Goal: Information Seeking & Learning: Learn about a topic

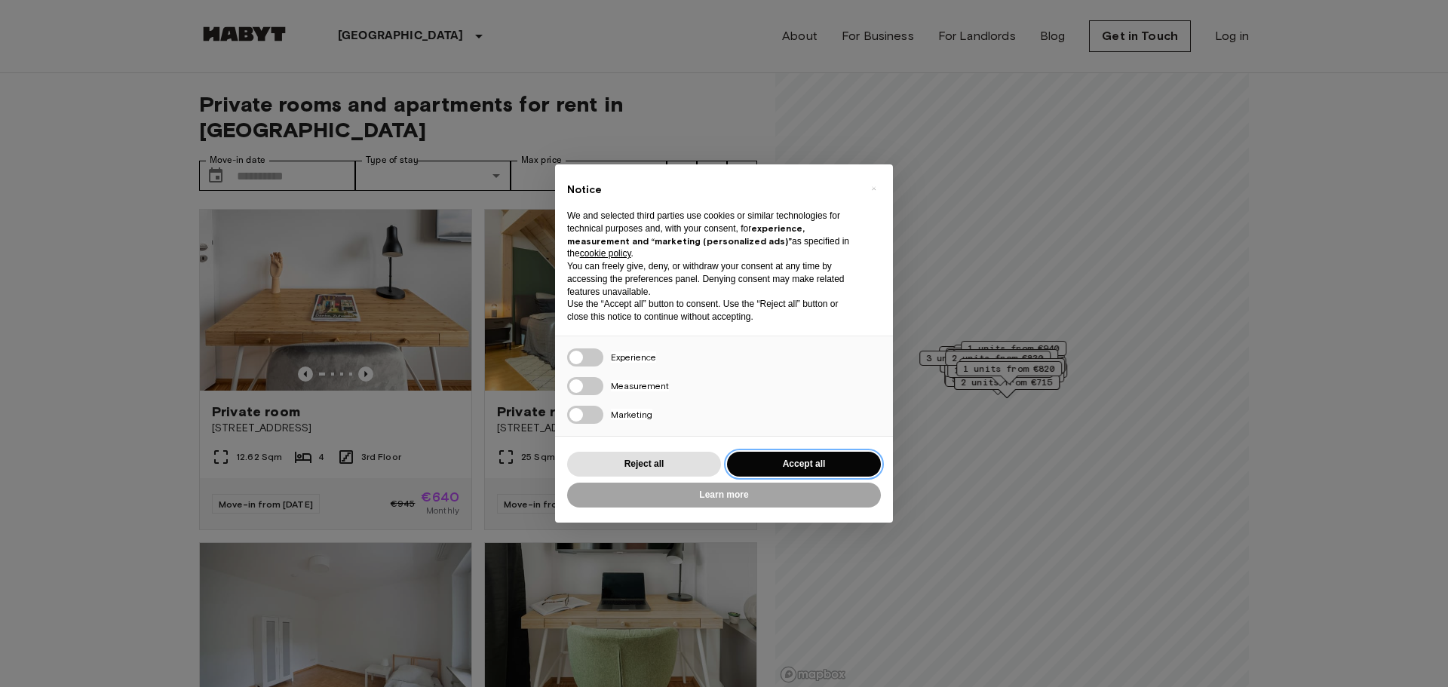
click at [811, 465] on button "Accept all" at bounding box center [804, 464] width 154 height 25
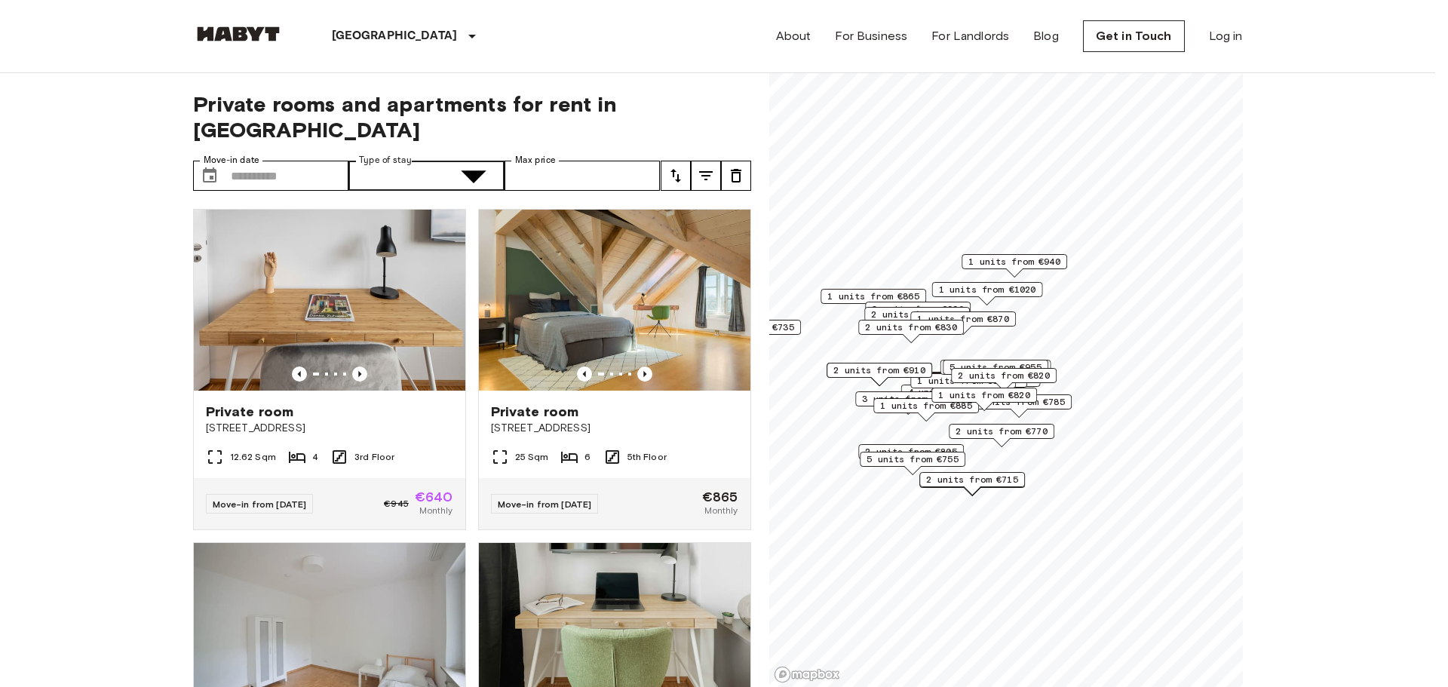
type input "**********"
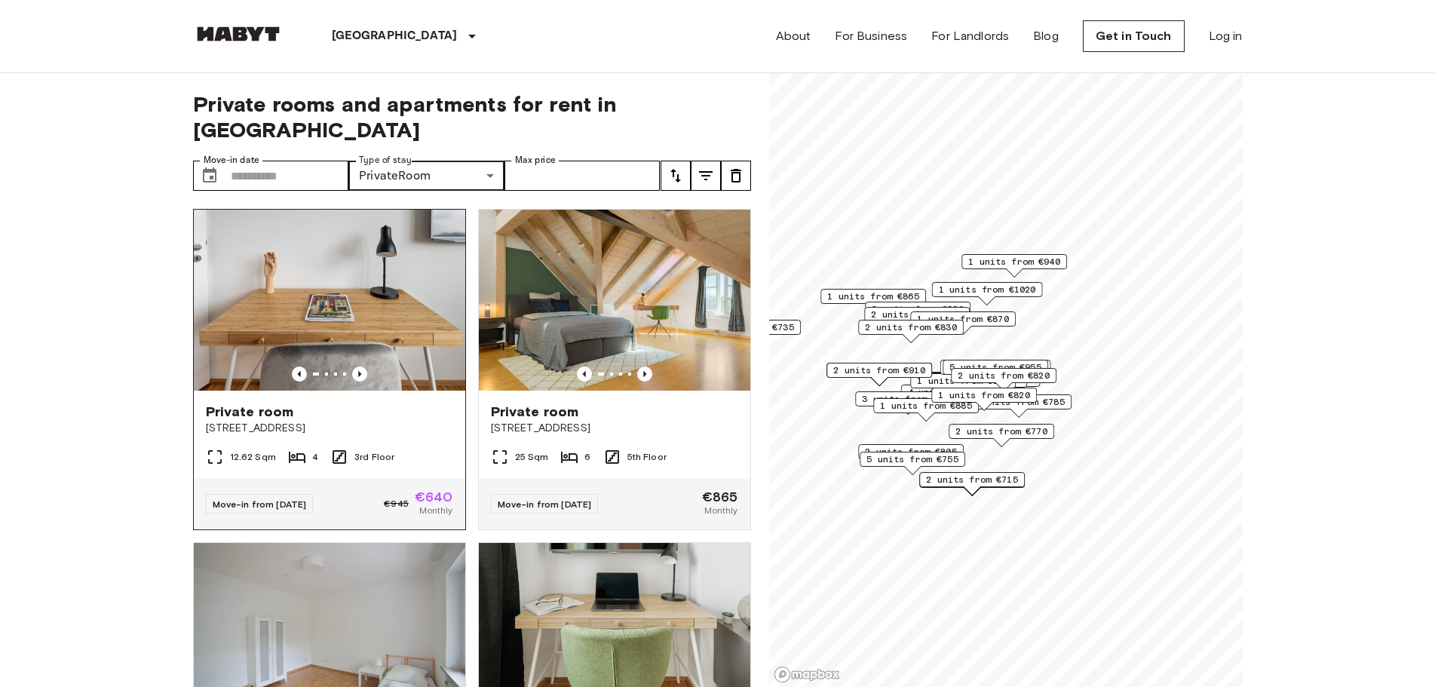
click at [250, 236] on img at bounding box center [329, 300] width 271 height 181
click at [637, 366] on icon "Previous image" at bounding box center [644, 373] width 15 height 15
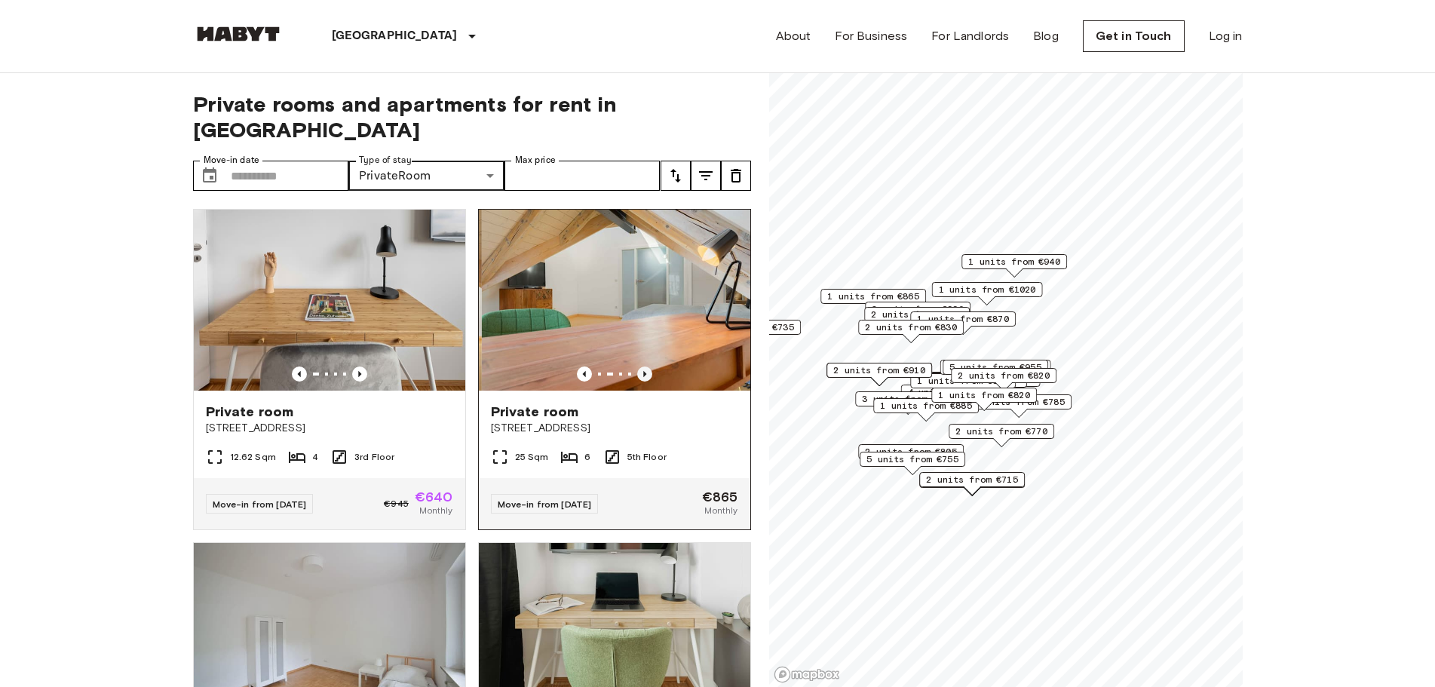
click at [637, 366] on icon "Previous image" at bounding box center [644, 373] width 15 height 15
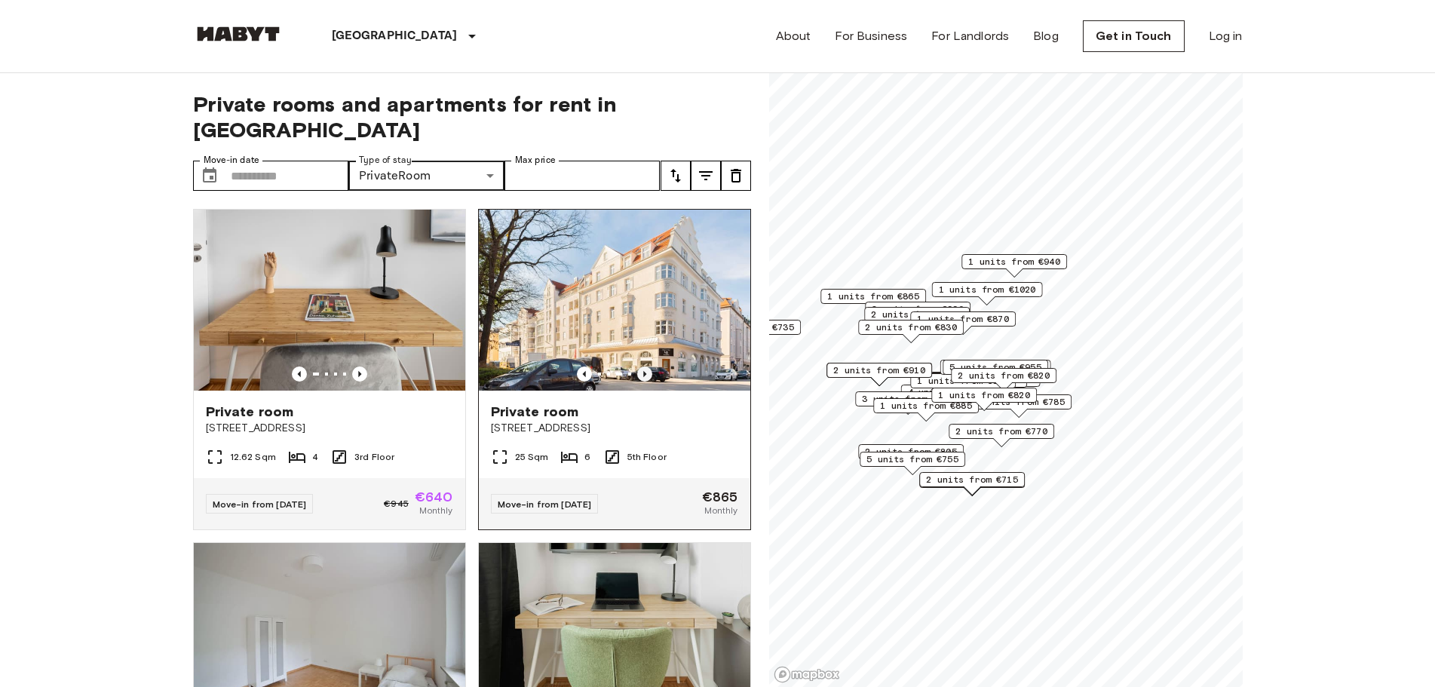
scroll to position [377, 0]
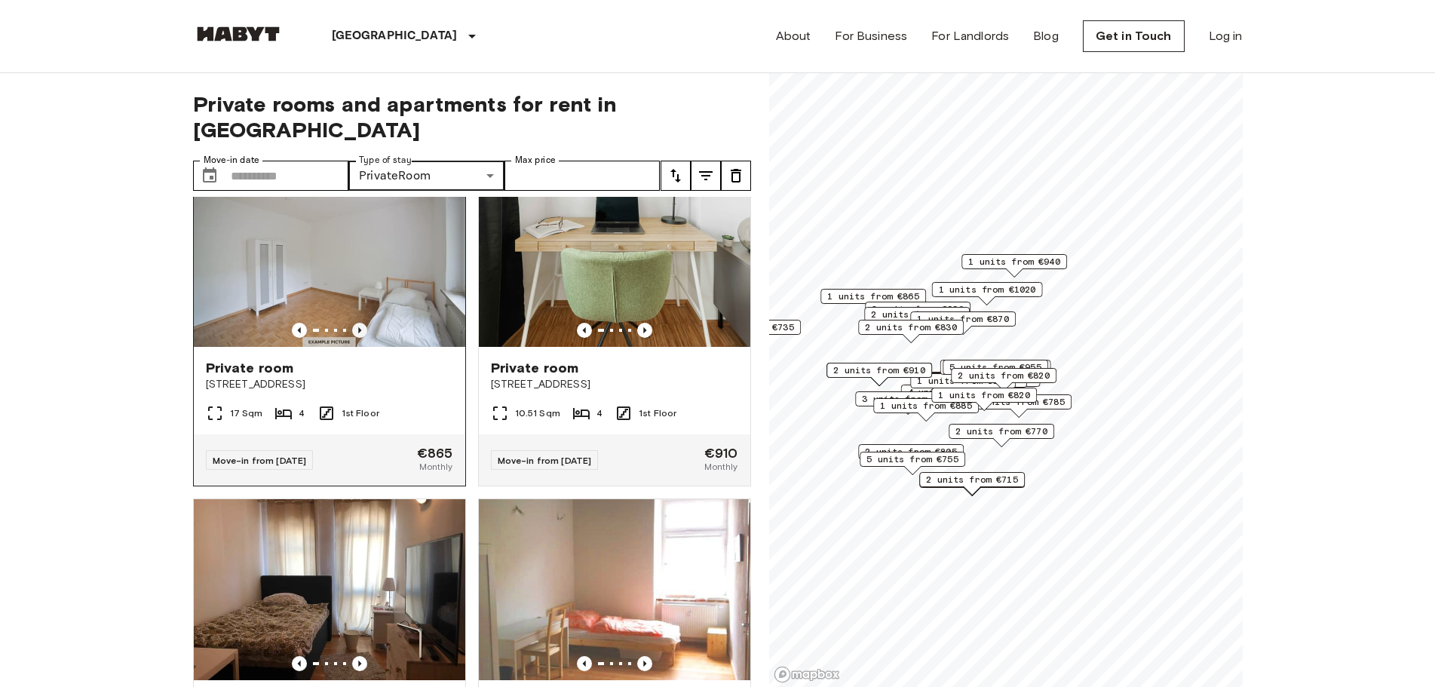
click at [352, 323] on icon "Previous image" at bounding box center [359, 330] width 15 height 15
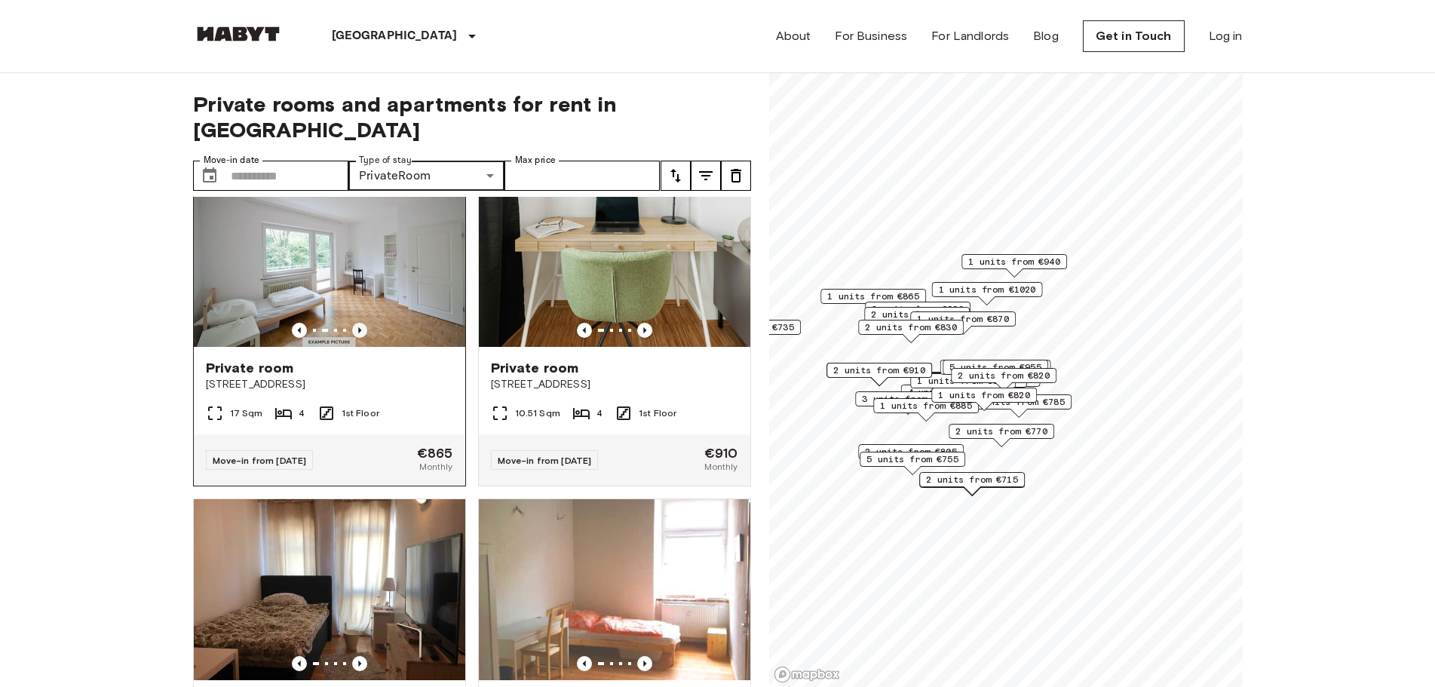
click at [352, 323] on icon "Previous image" at bounding box center [359, 330] width 15 height 15
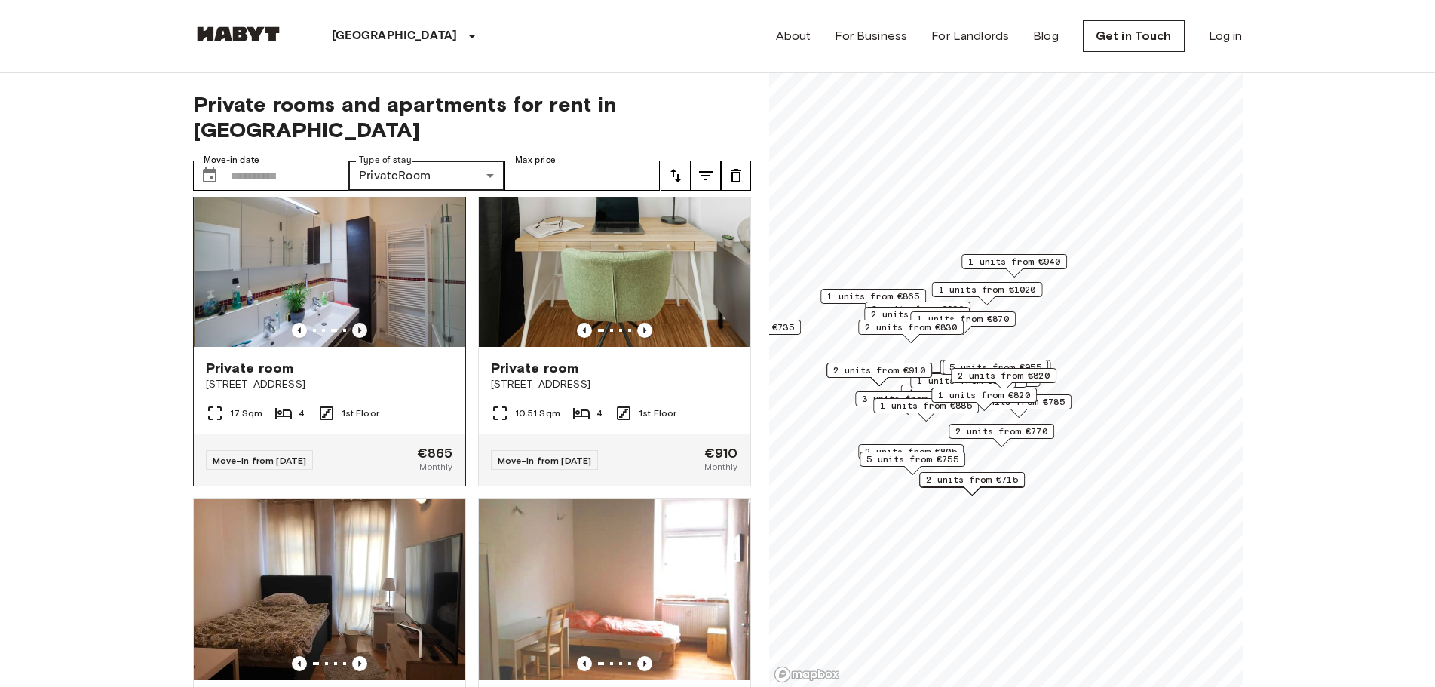
click at [352, 323] on icon "Previous image" at bounding box center [359, 330] width 15 height 15
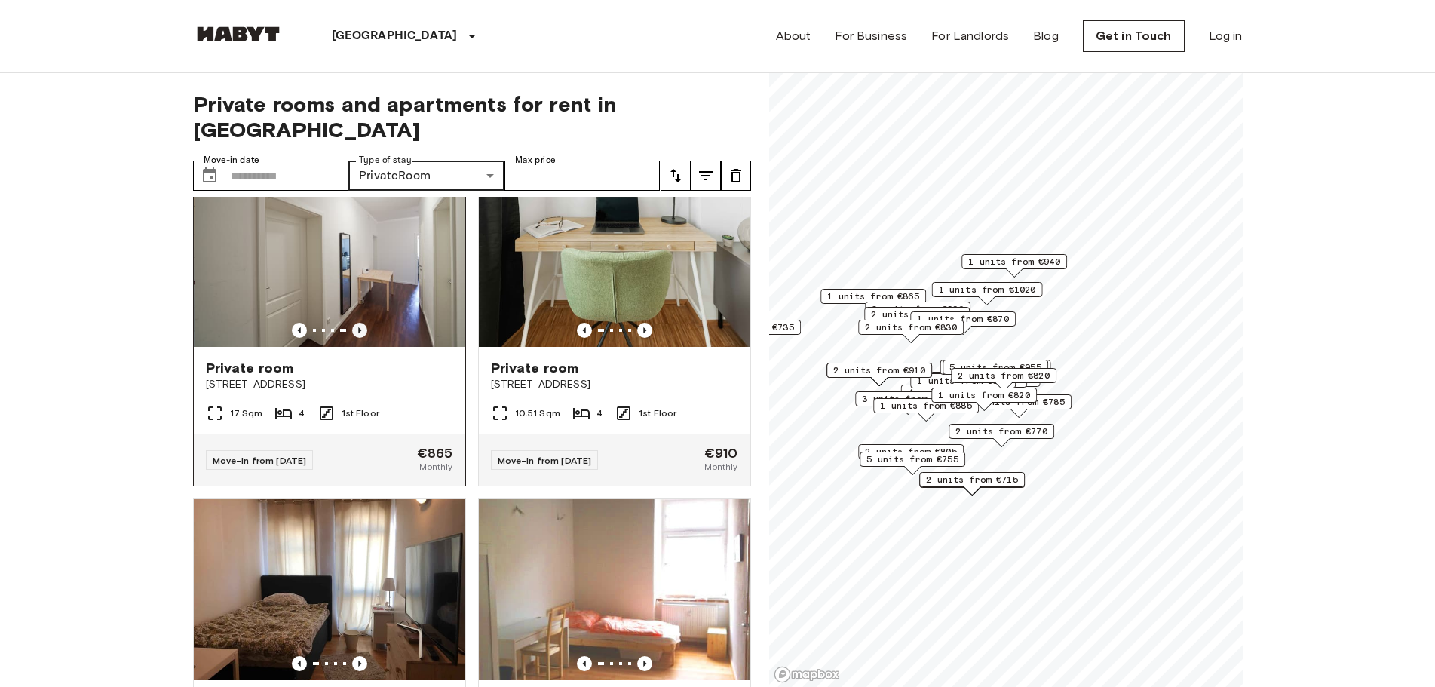
click at [352, 323] on icon "Previous image" at bounding box center [359, 330] width 15 height 15
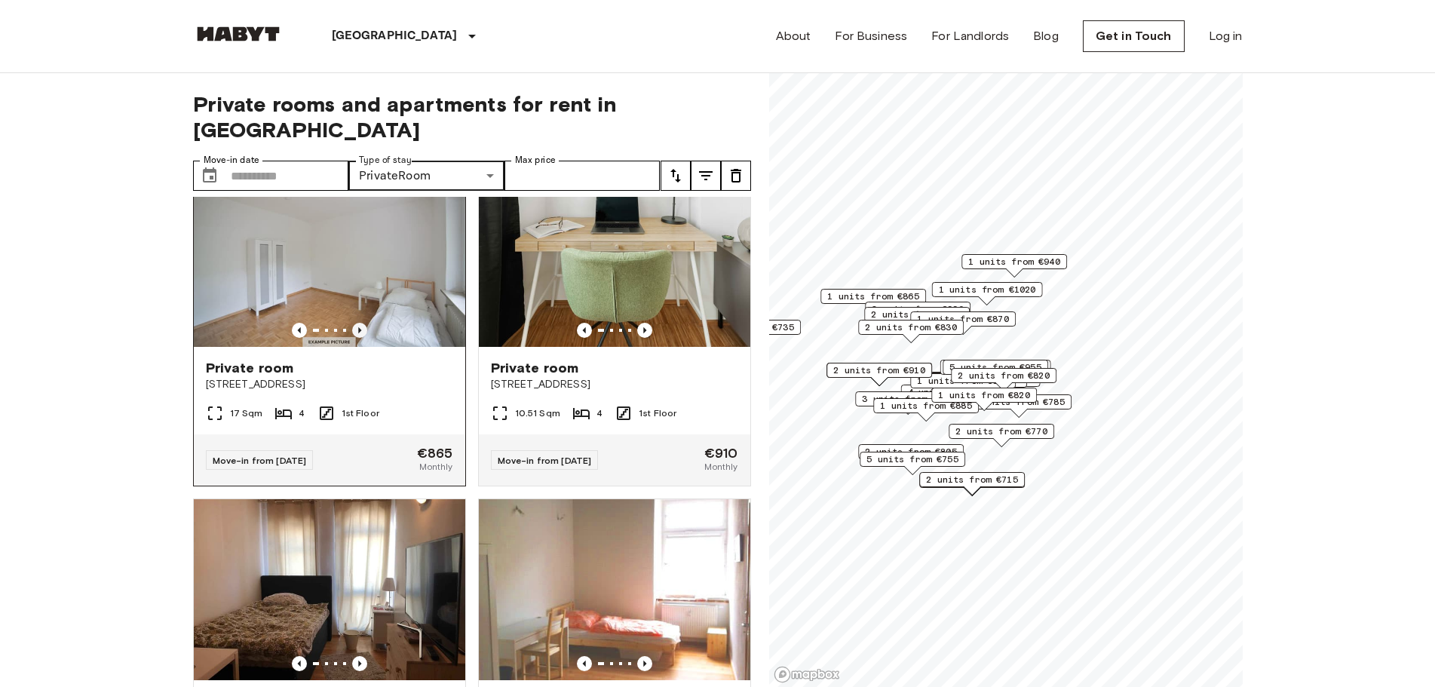
click at [352, 323] on icon "Previous image" at bounding box center [359, 330] width 15 height 15
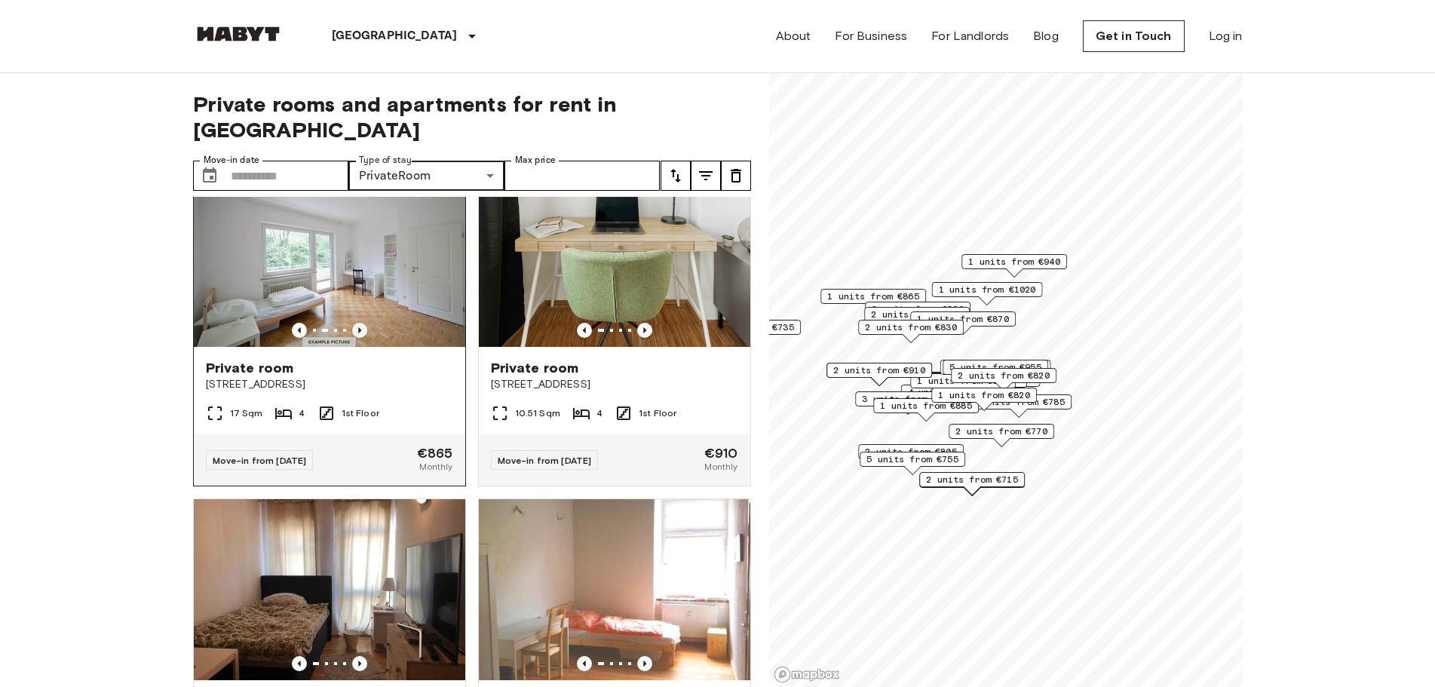
click at [352, 323] on icon "Previous image" at bounding box center [359, 330] width 15 height 15
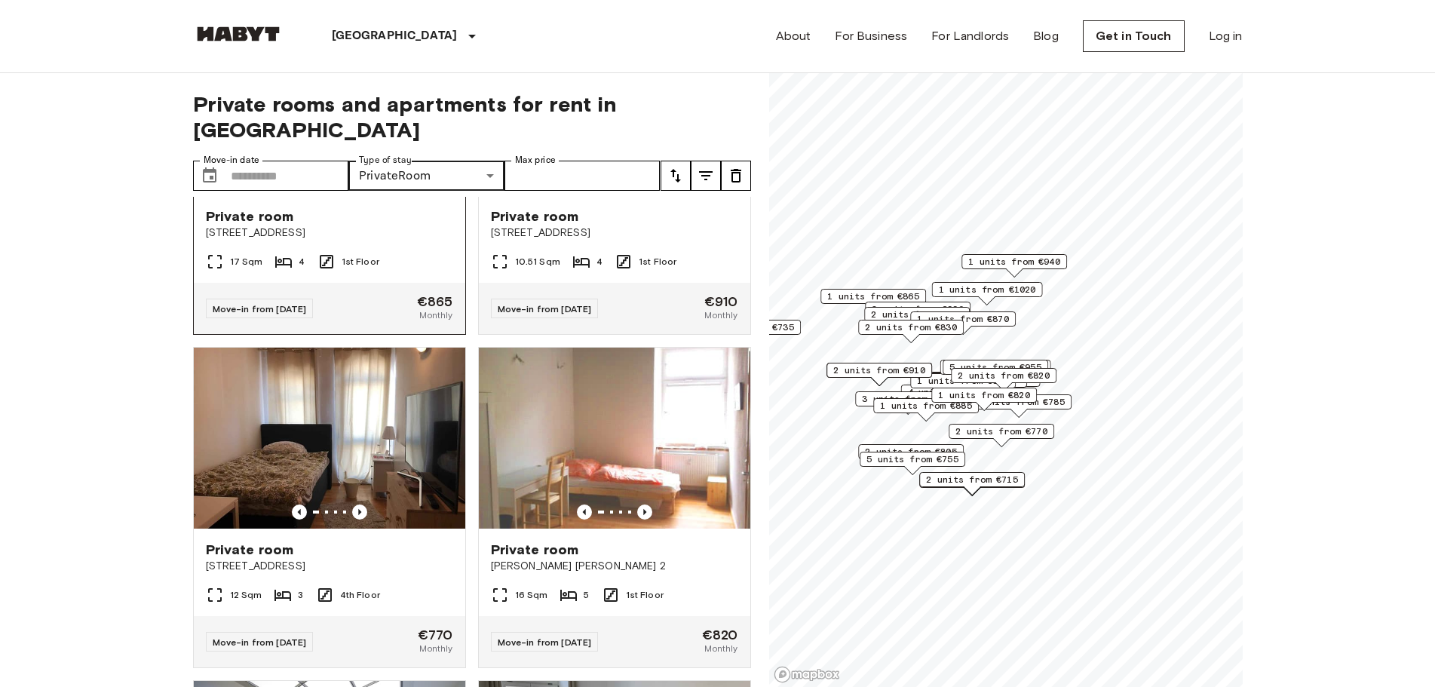
scroll to position [603, 0]
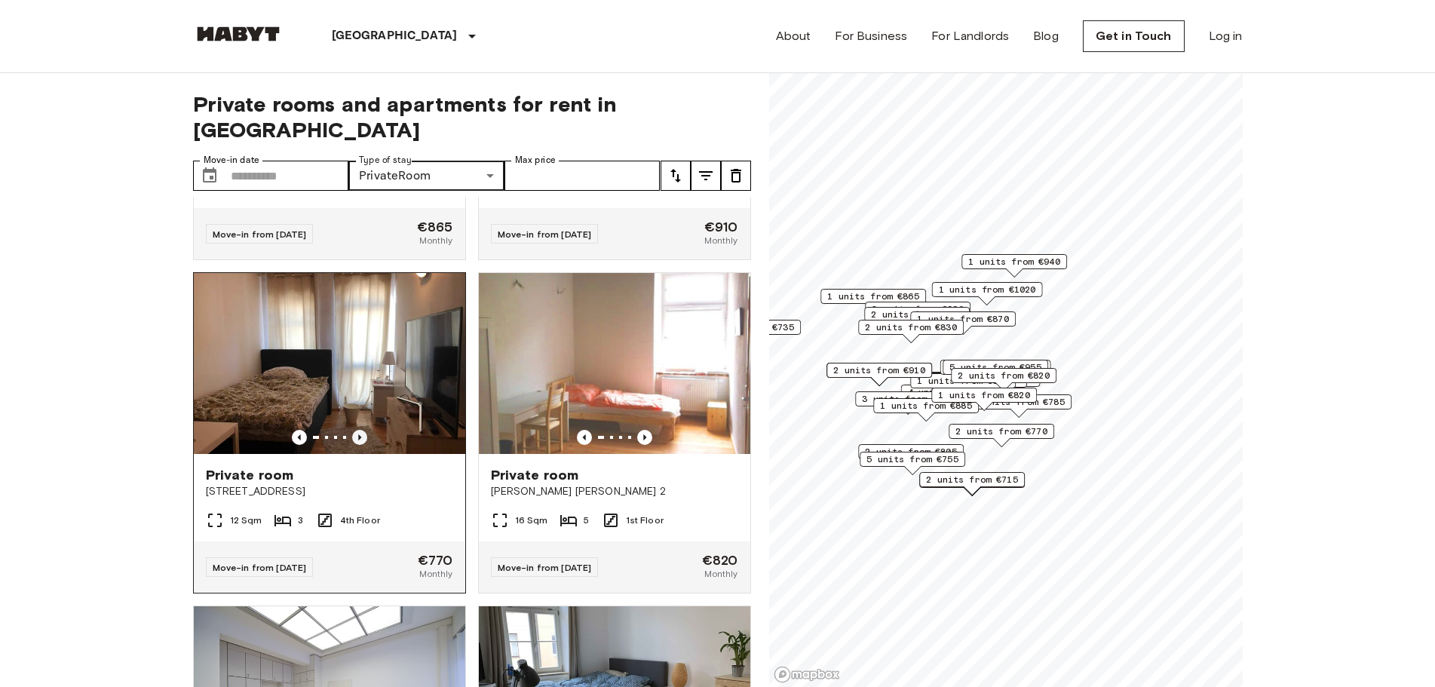
click at [361, 430] on icon "Previous image" at bounding box center [359, 437] width 15 height 15
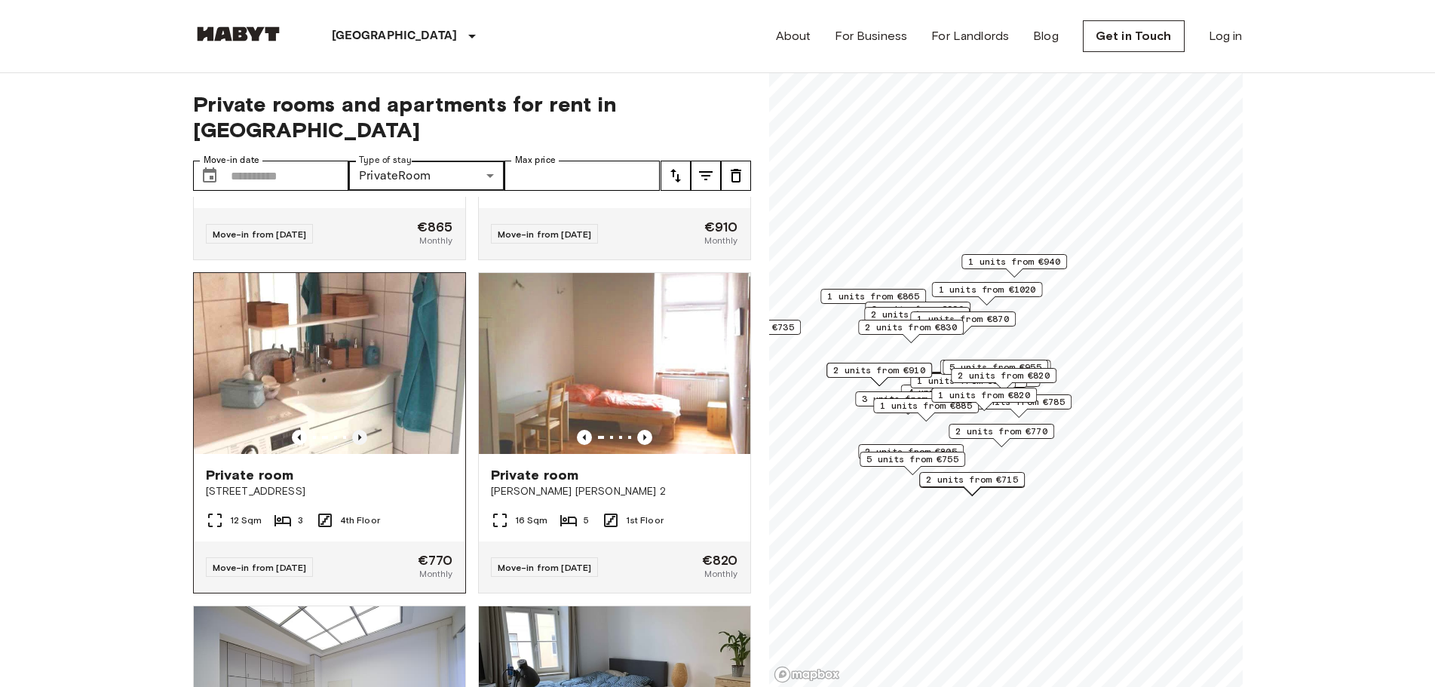
click at [361, 430] on icon "Previous image" at bounding box center [359, 437] width 15 height 15
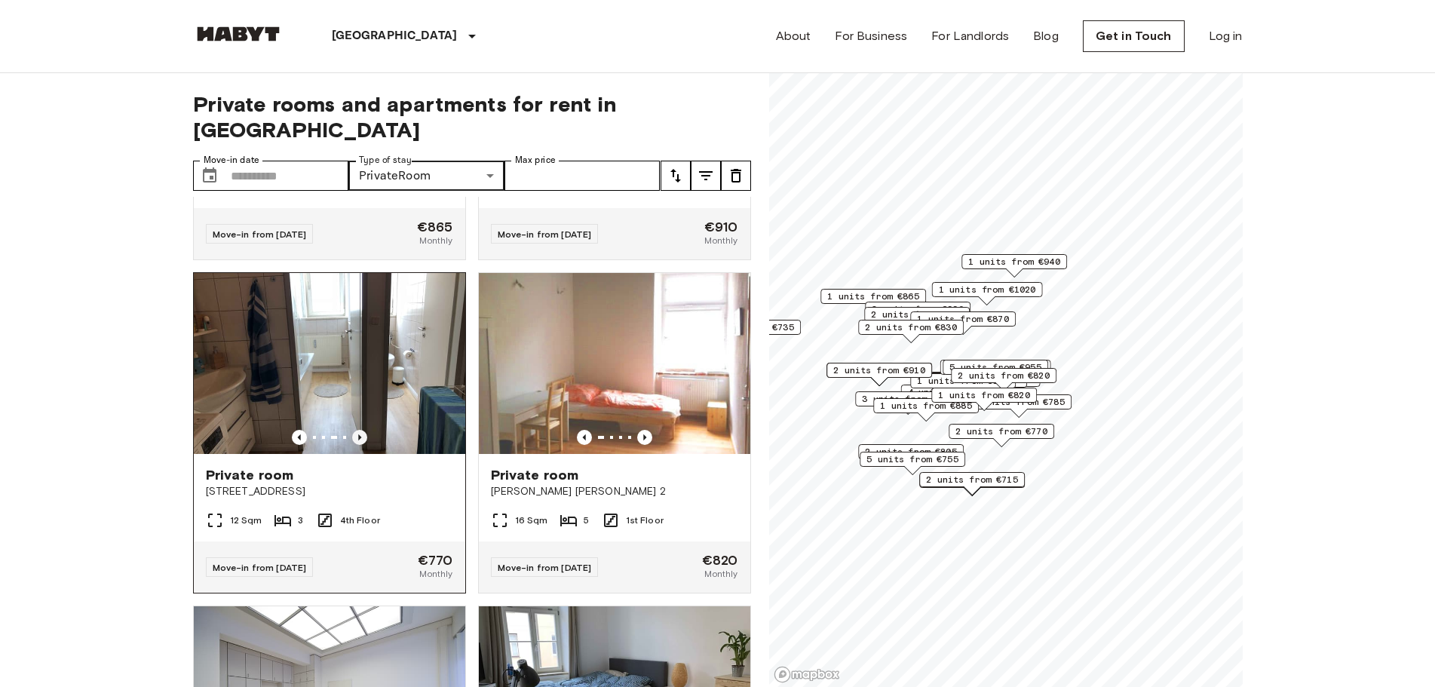
click at [357, 430] on icon "Previous image" at bounding box center [359, 437] width 15 height 15
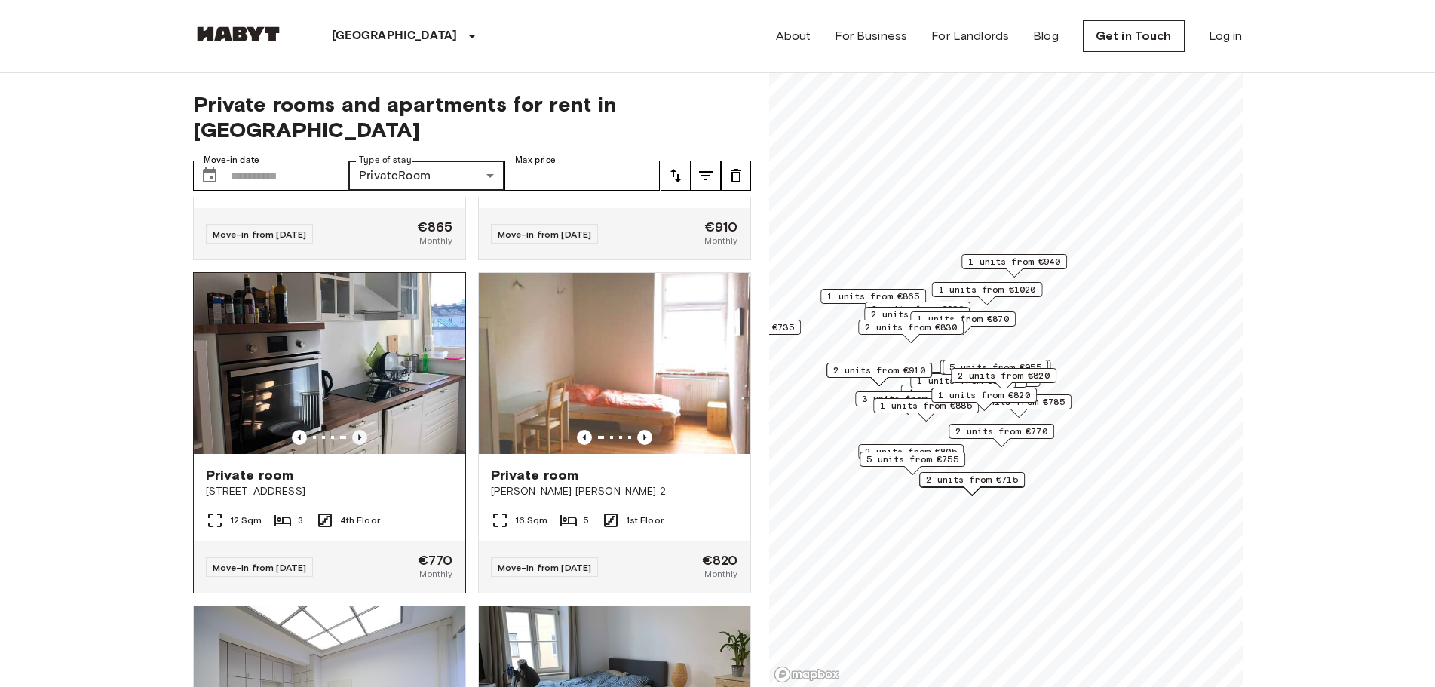
click at [356, 430] on icon "Previous image" at bounding box center [359, 437] width 15 height 15
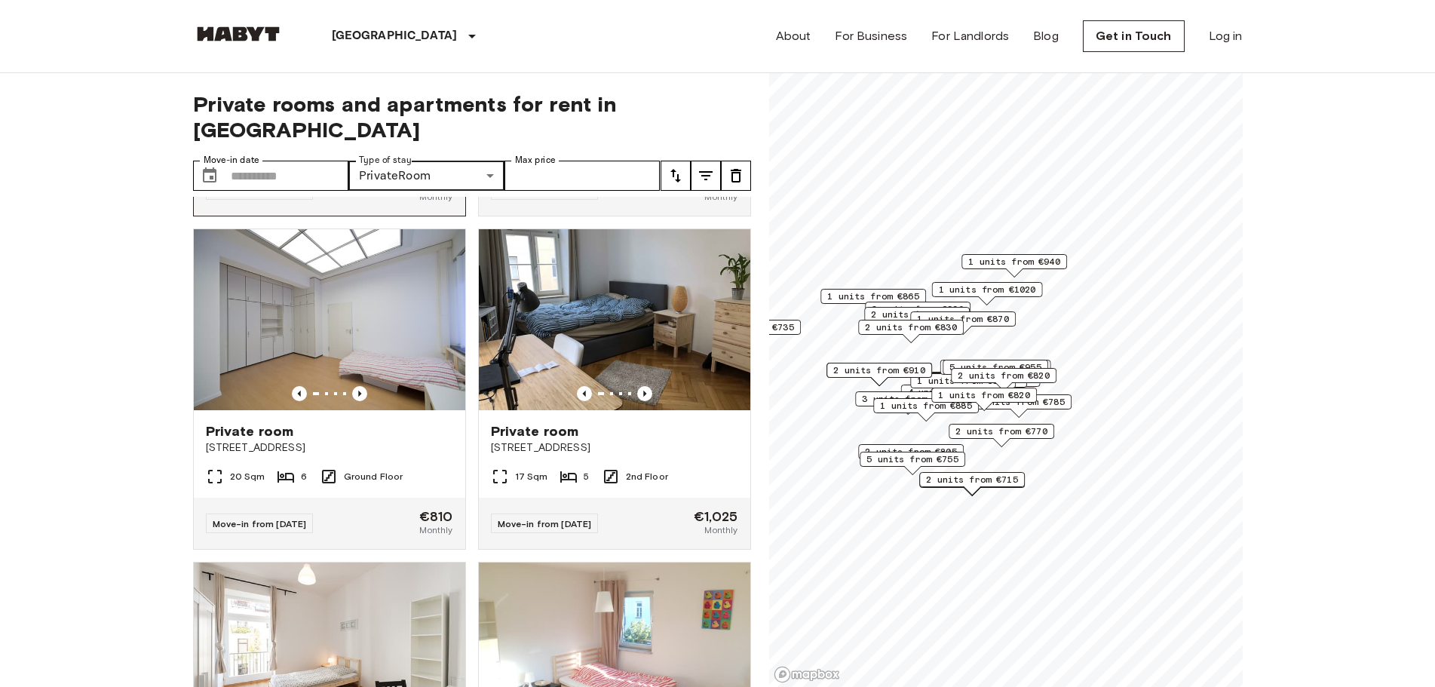
scroll to position [1282, 0]
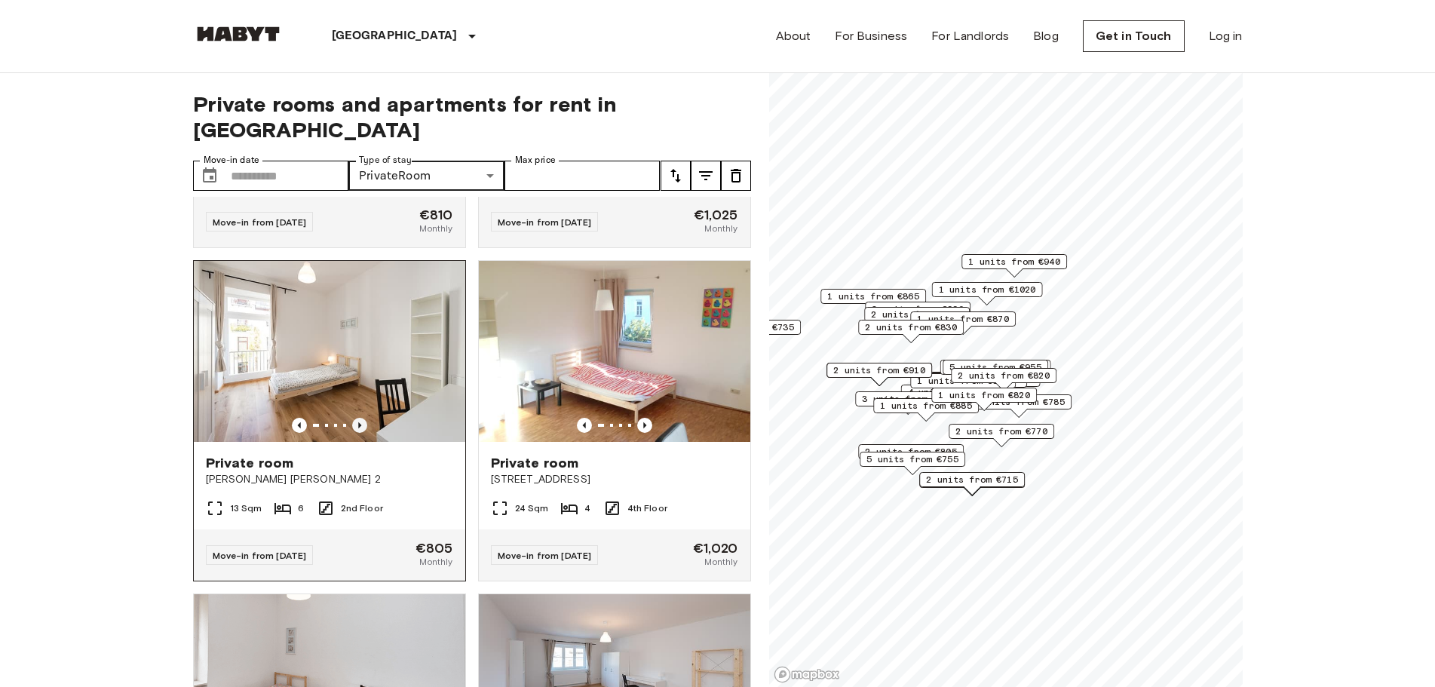
click at [359, 430] on icon "Previous image" at bounding box center [359, 425] width 15 height 15
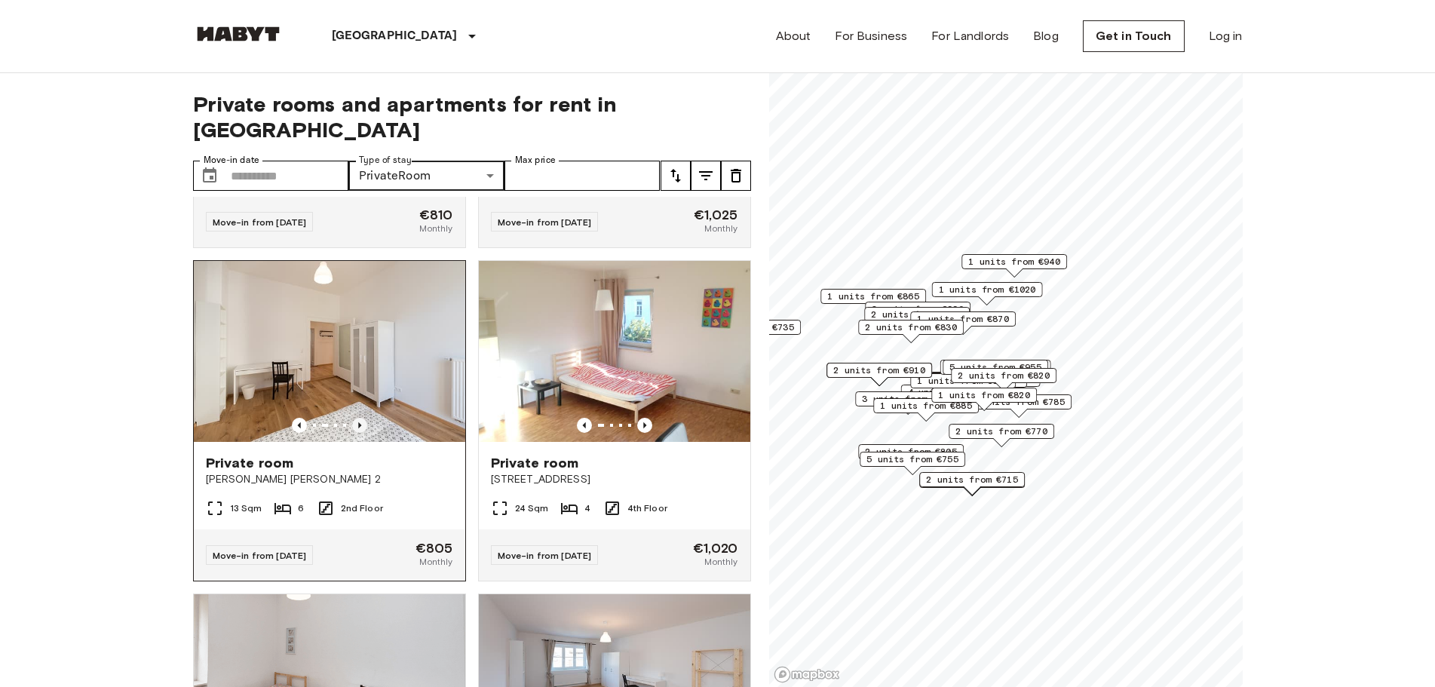
click at [359, 430] on icon "Previous image" at bounding box center [359, 425] width 15 height 15
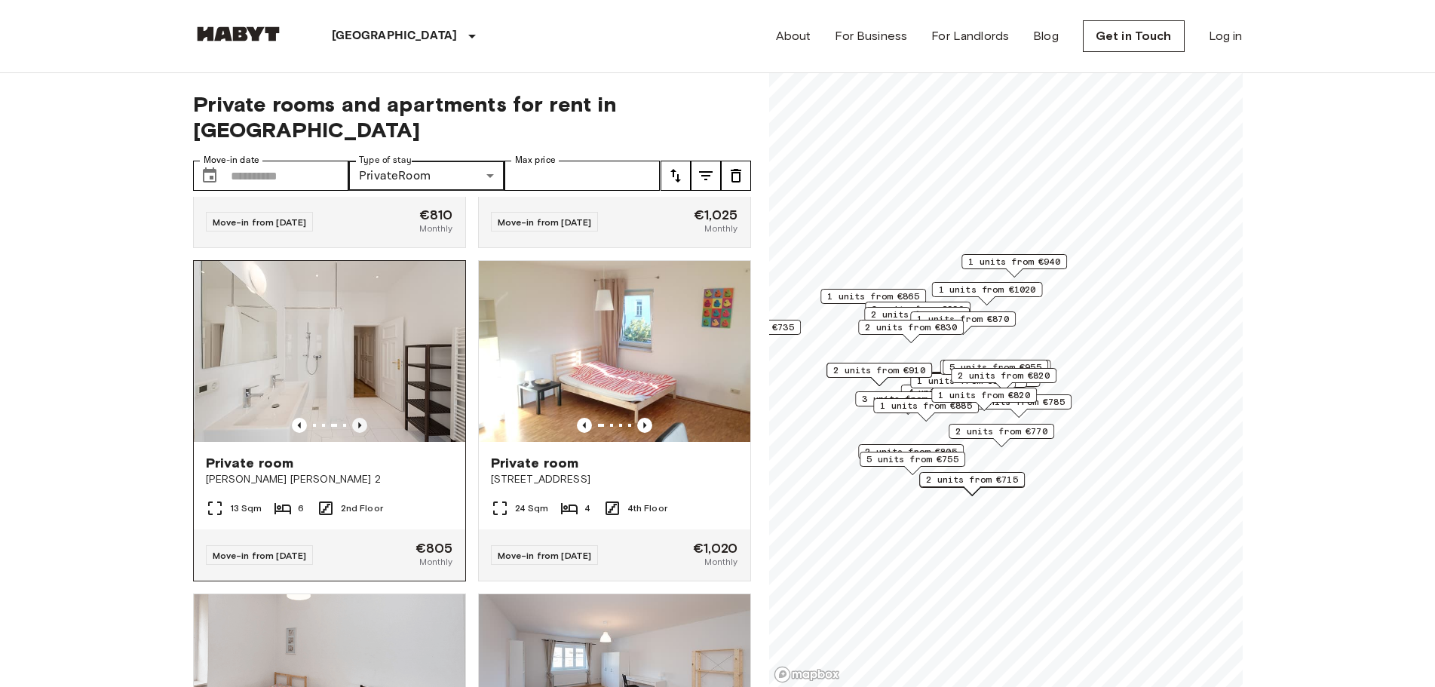
click at [359, 430] on icon "Previous image" at bounding box center [359, 425] width 15 height 15
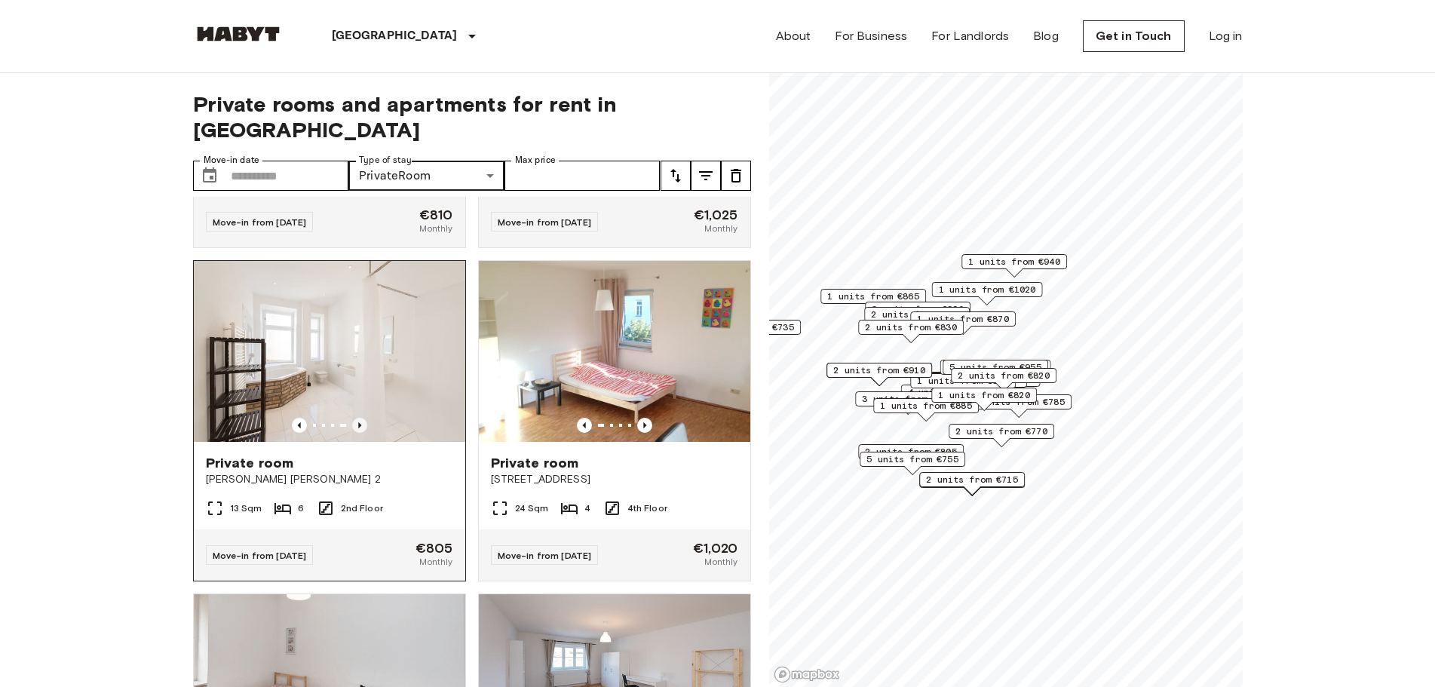
click at [359, 430] on icon "Previous image" at bounding box center [359, 425] width 15 height 15
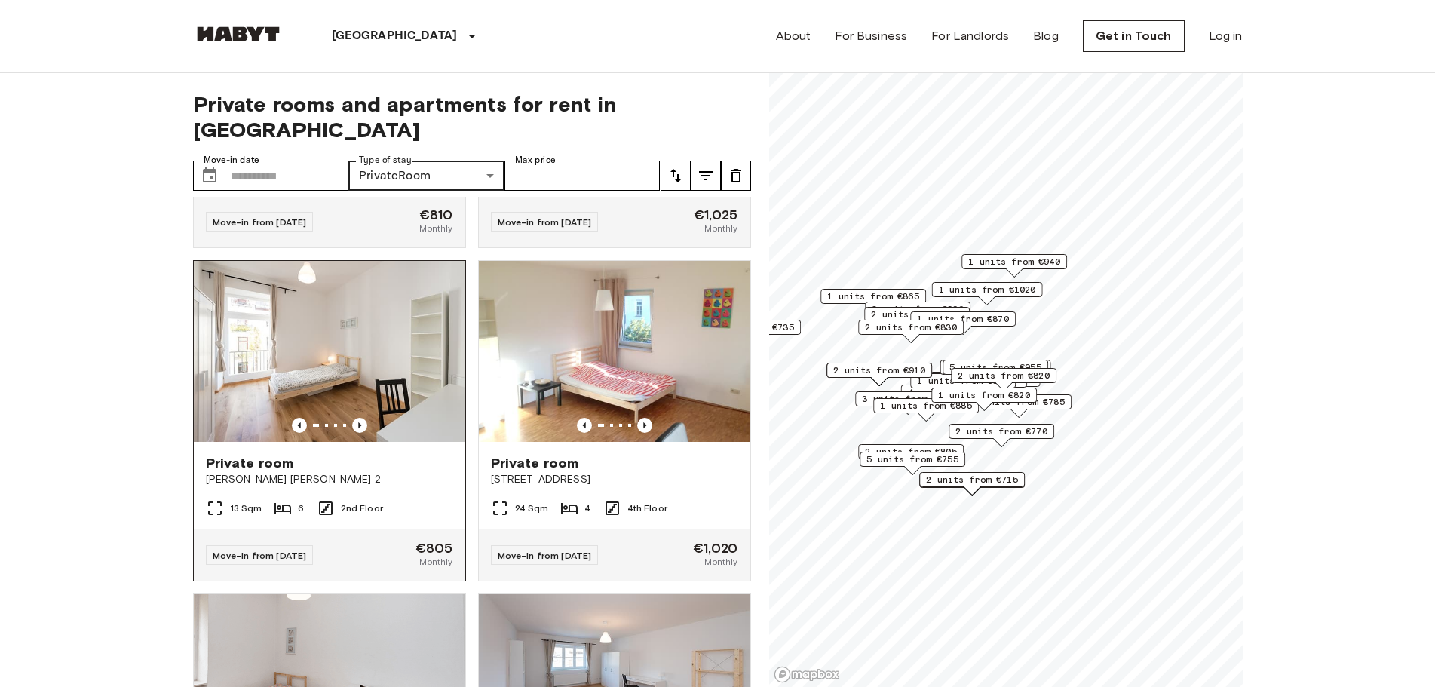
click at [314, 369] on img at bounding box center [329, 351] width 271 height 181
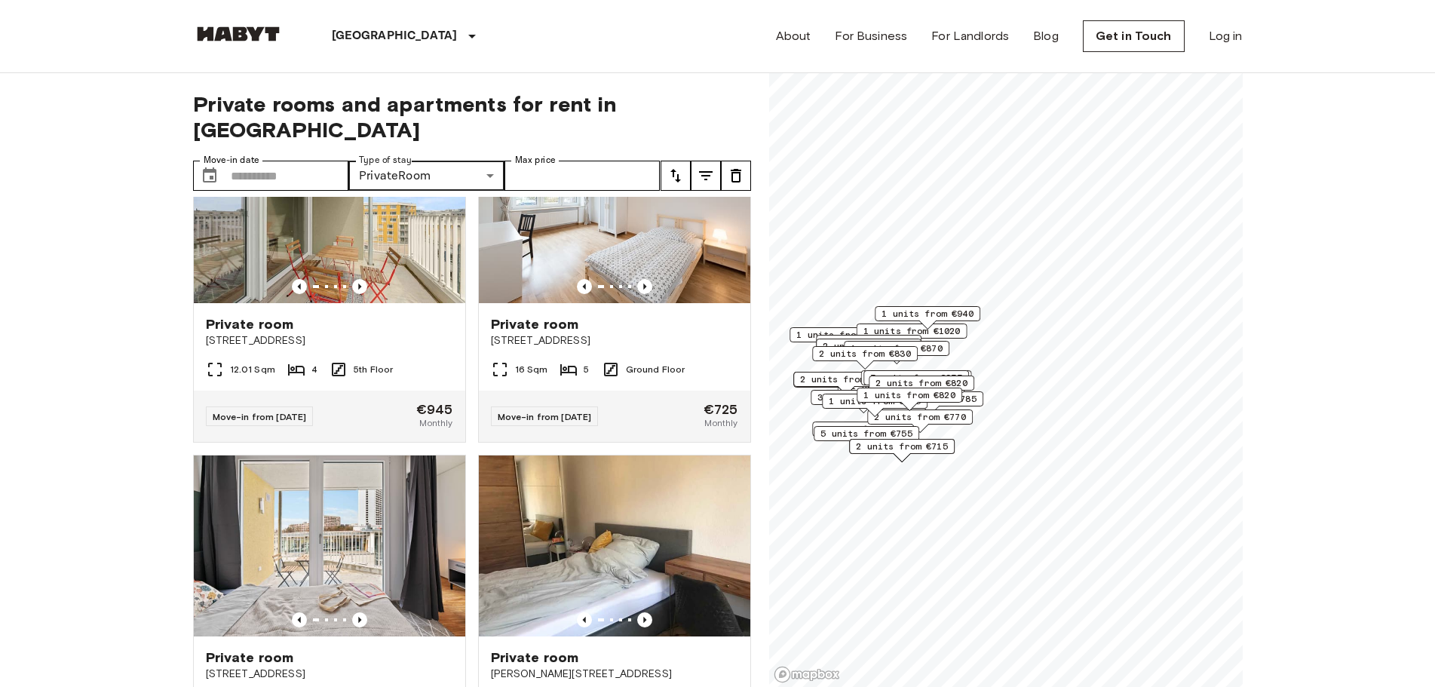
scroll to position [2111, 0]
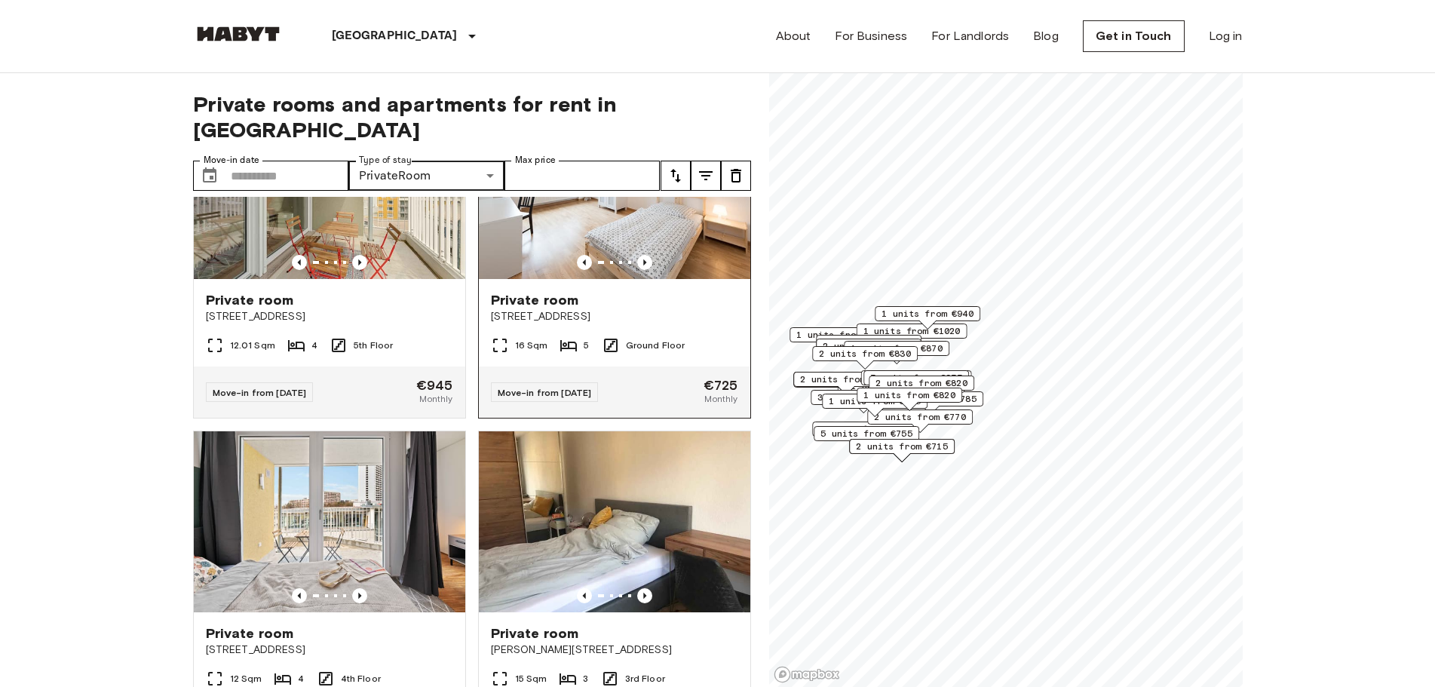
click at [578, 237] on img at bounding box center [614, 188] width 271 height 181
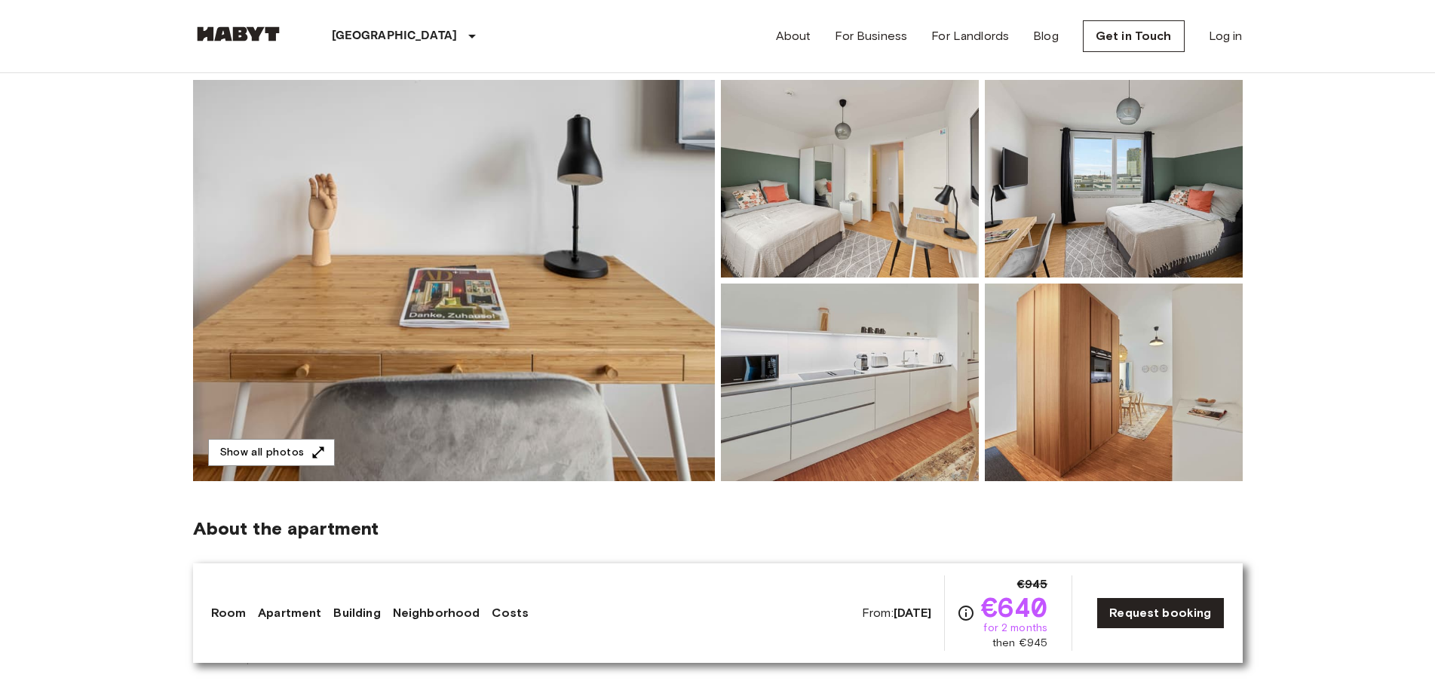
scroll to position [226, 0]
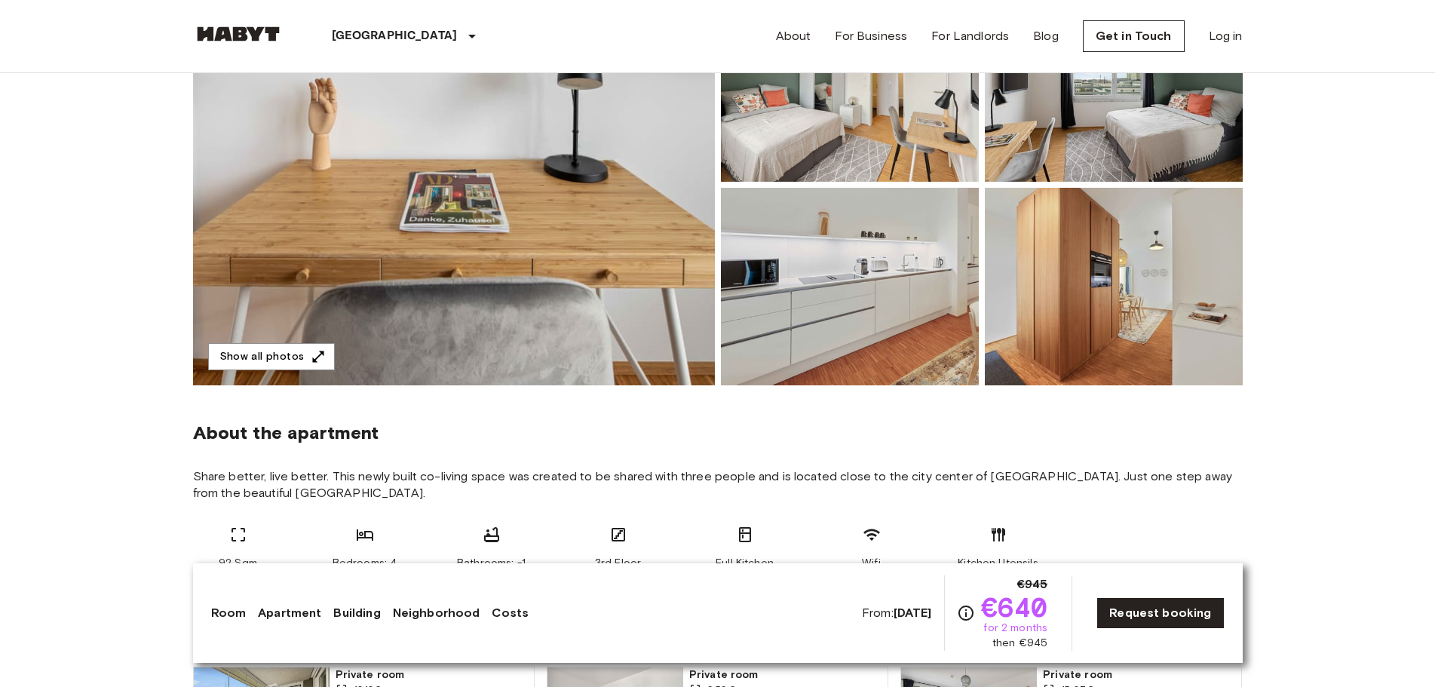
click at [559, 329] on img at bounding box center [454, 184] width 522 height 401
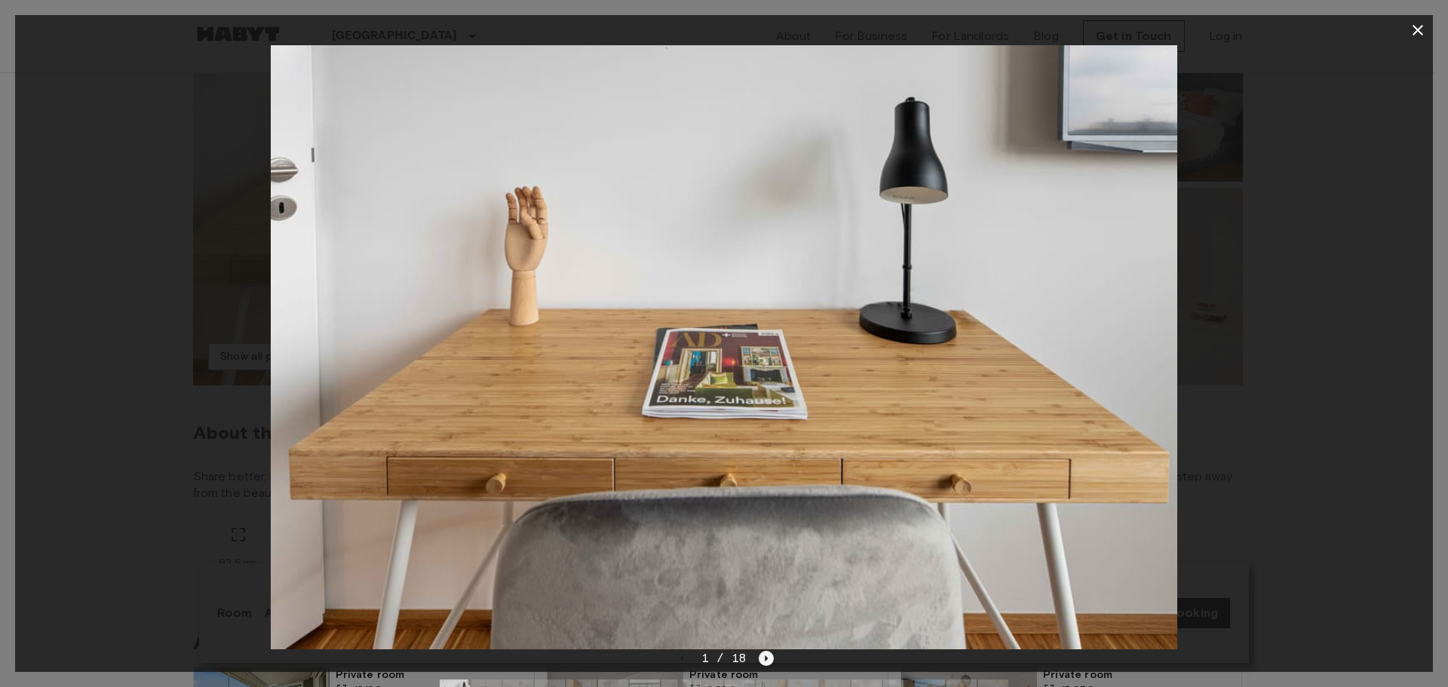
click at [765, 657] on icon "Next image" at bounding box center [766, 658] width 3 height 6
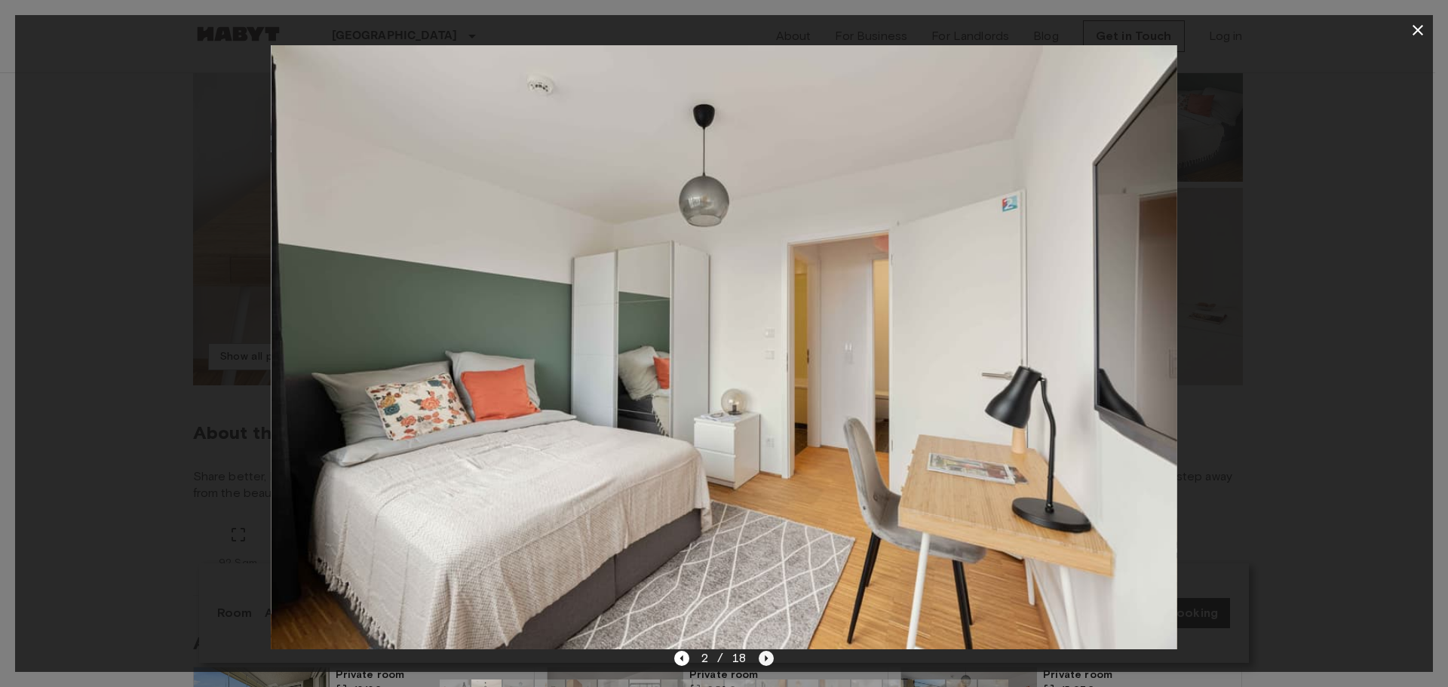
click at [765, 657] on icon "Next image" at bounding box center [766, 658] width 3 height 6
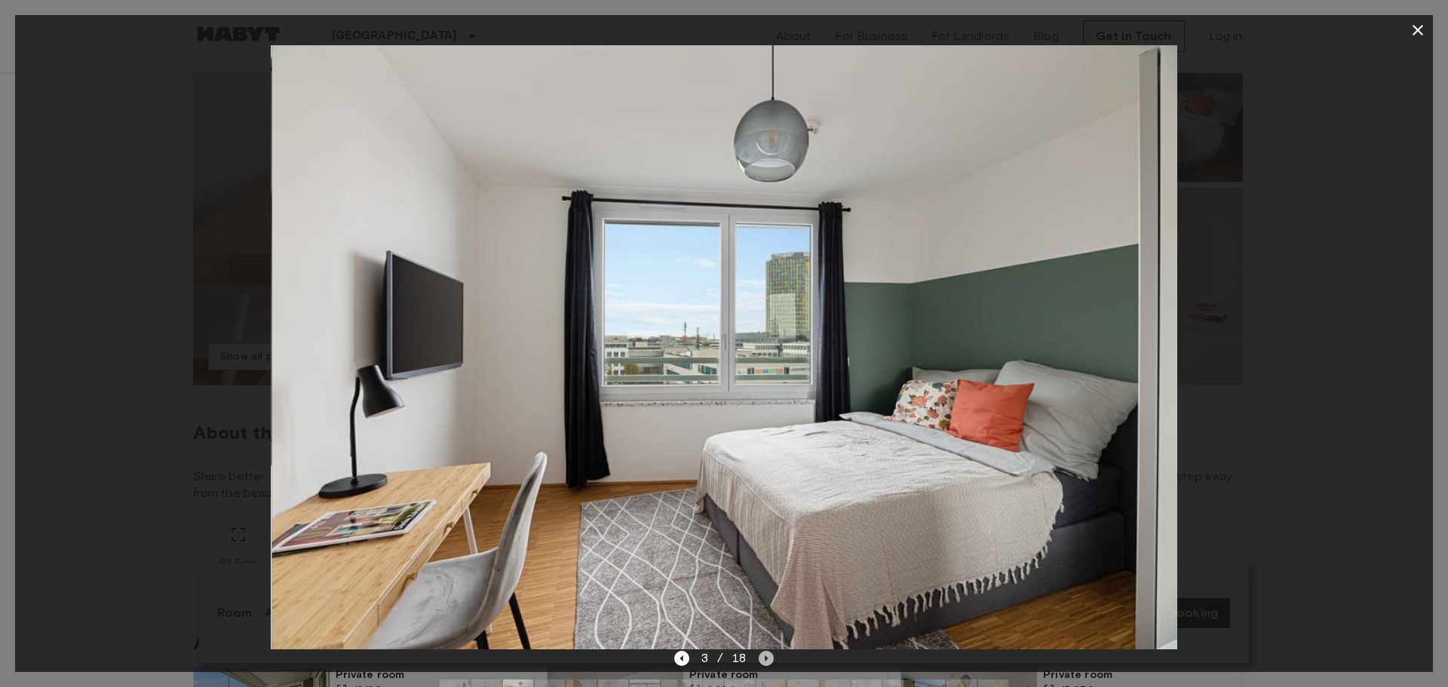
click at [765, 657] on icon "Next image" at bounding box center [766, 658] width 3 height 6
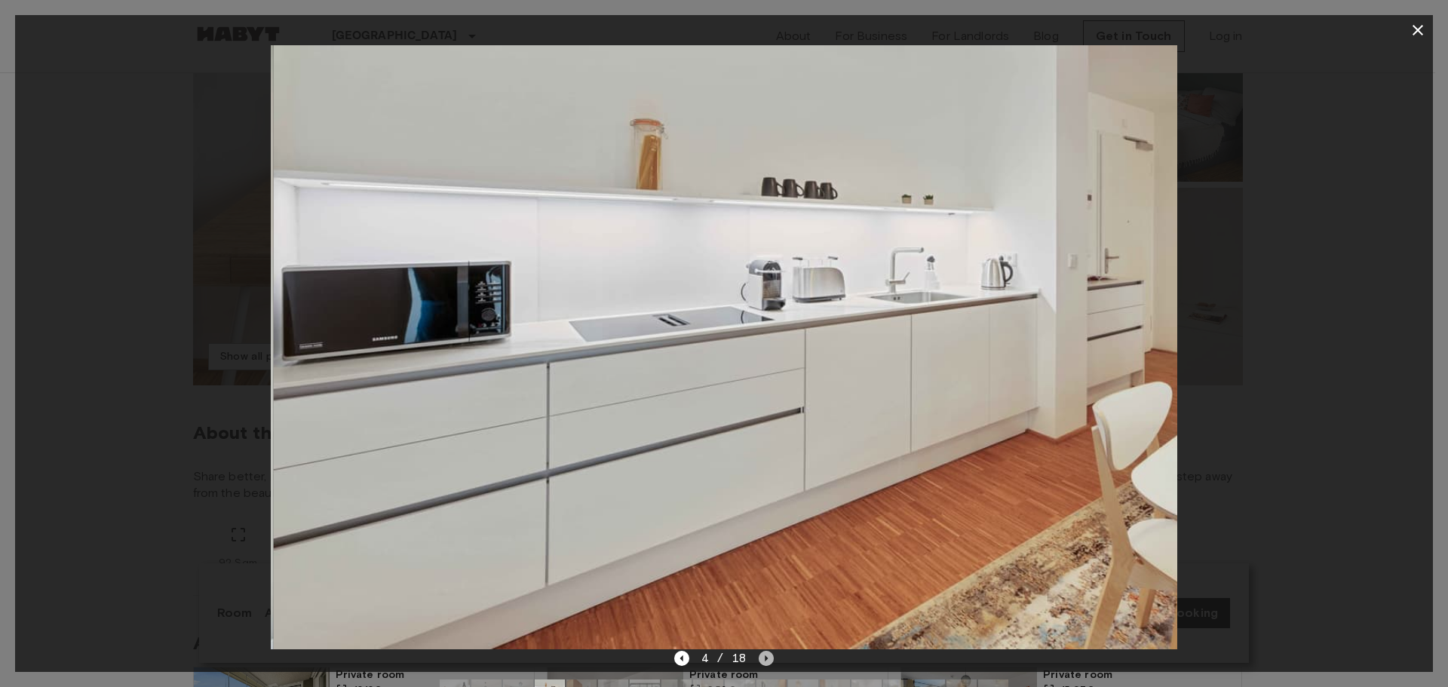
click at [765, 657] on icon "Next image" at bounding box center [766, 658] width 3 height 6
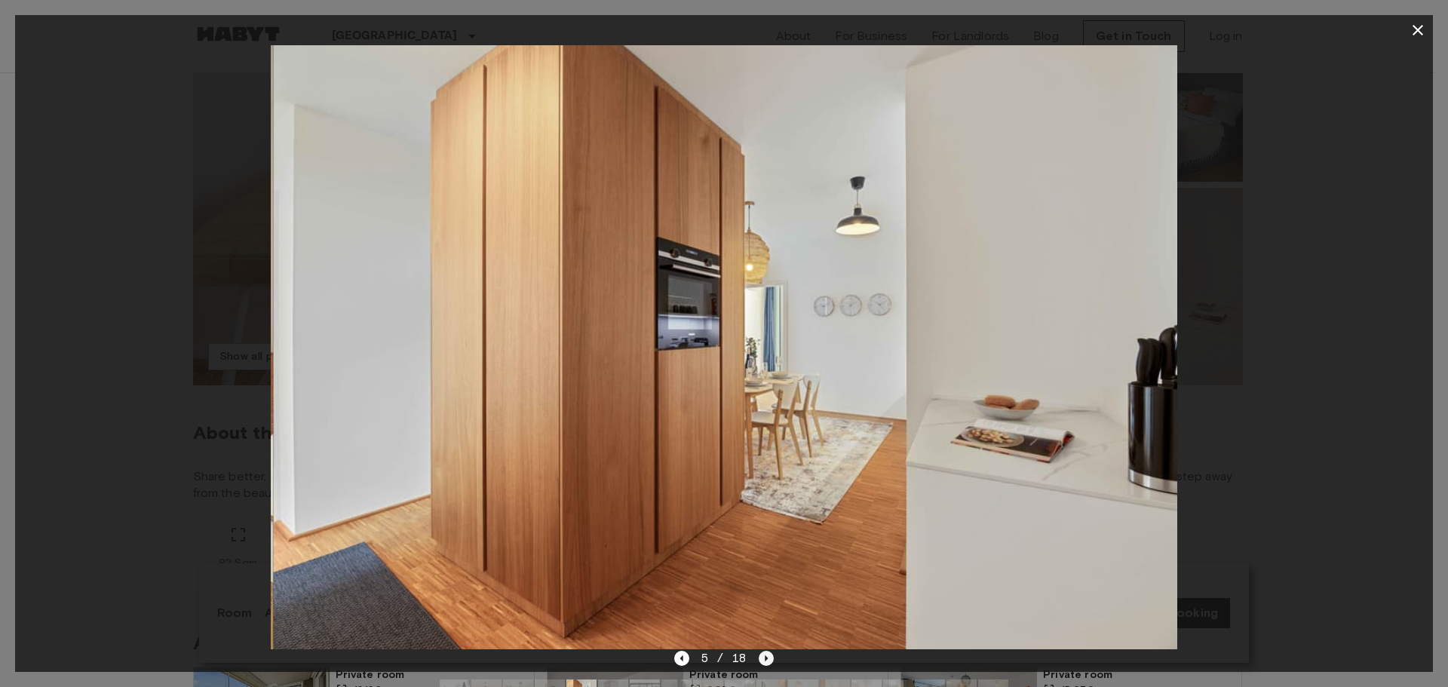
click at [765, 657] on icon "Next image" at bounding box center [766, 658] width 3 height 6
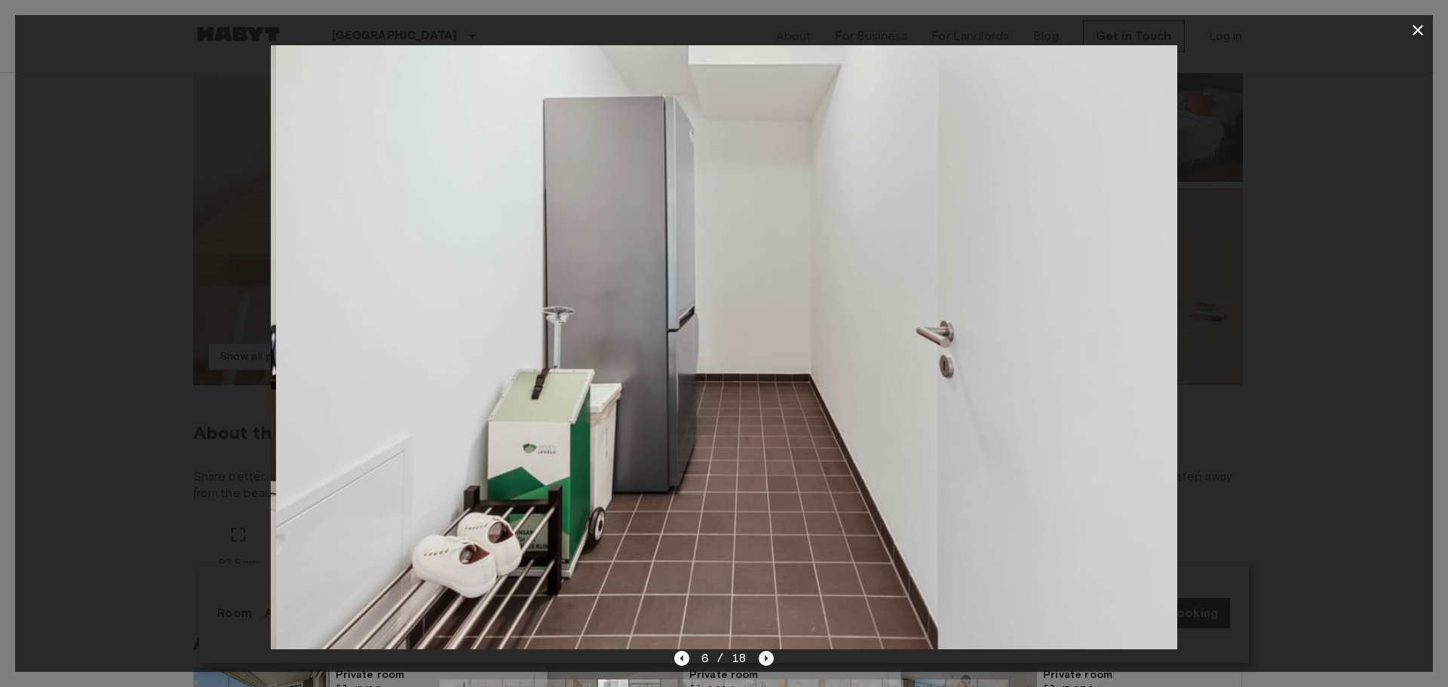
click at [765, 658] on icon "Next image" at bounding box center [766, 658] width 3 height 6
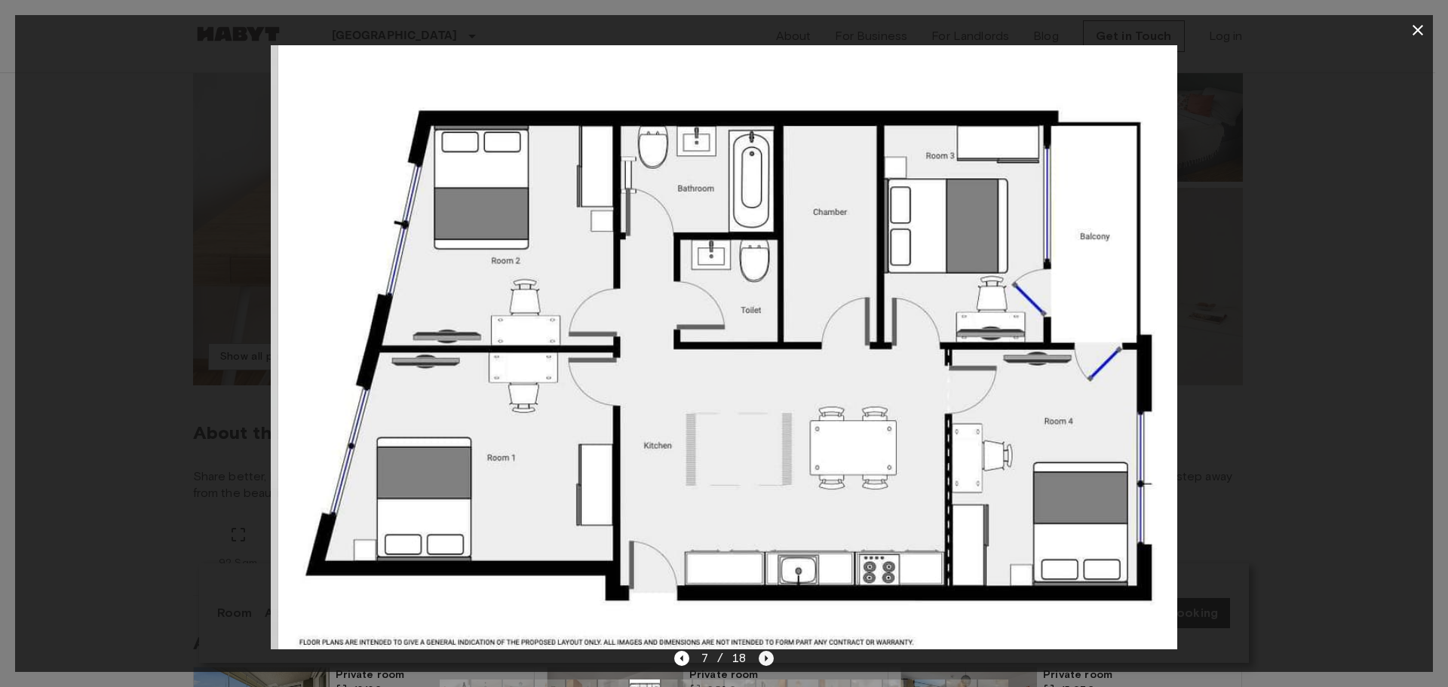
click at [765, 658] on icon "Next image" at bounding box center [766, 658] width 3 height 6
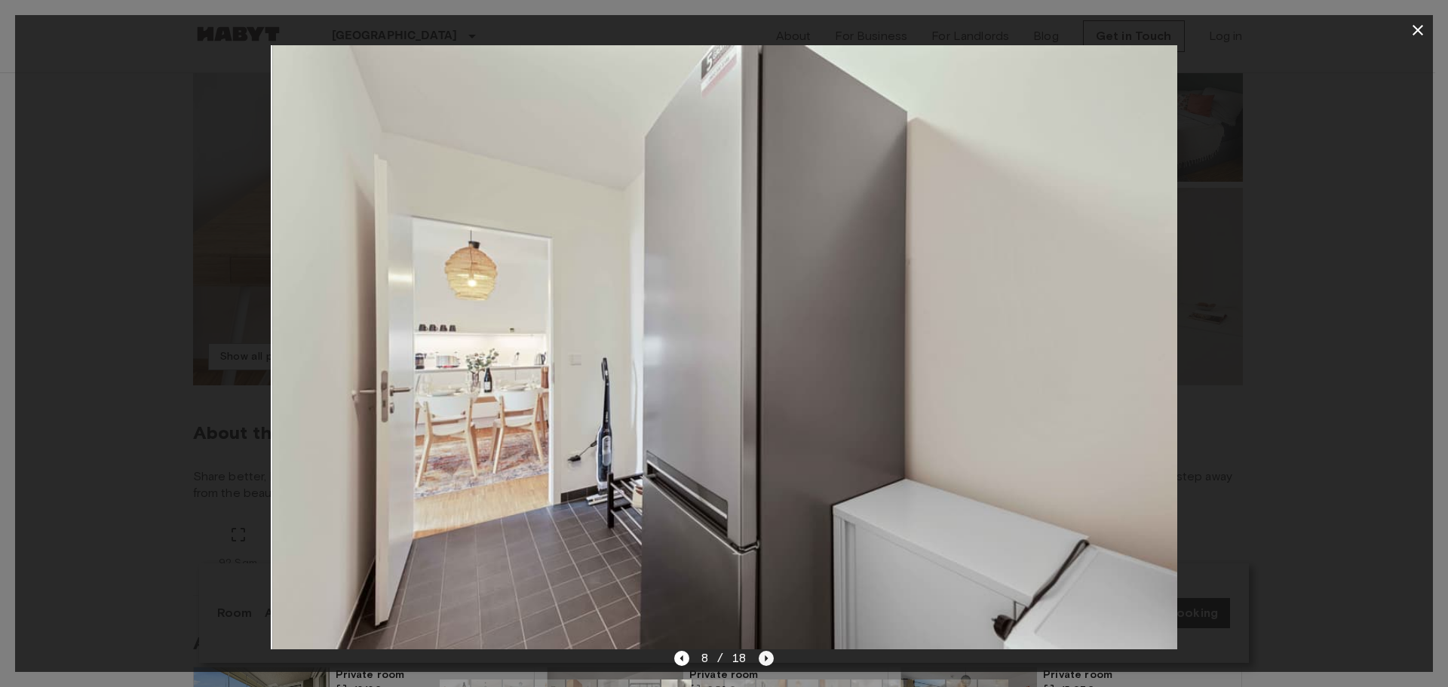
click at [765, 658] on icon "Next image" at bounding box center [766, 658] width 3 height 6
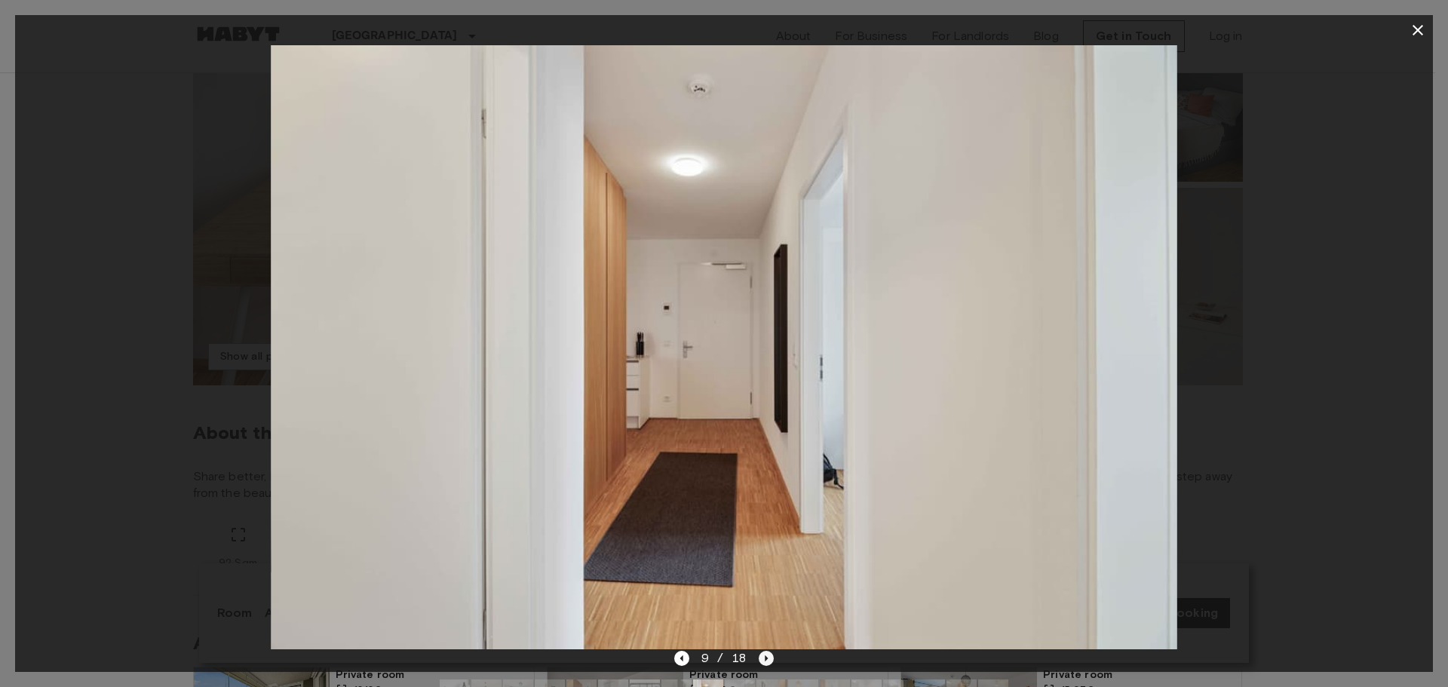
click at [762, 657] on icon "Next image" at bounding box center [766, 658] width 15 height 15
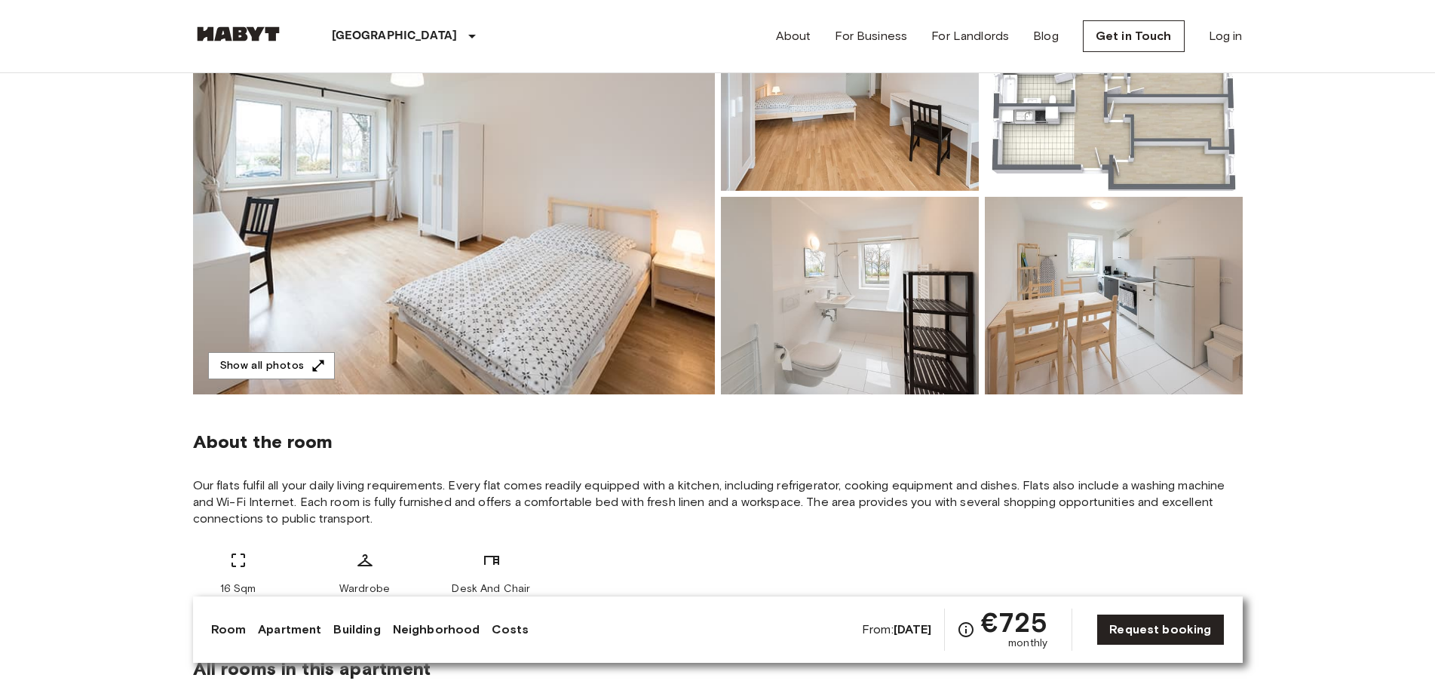
scroll to position [75, 0]
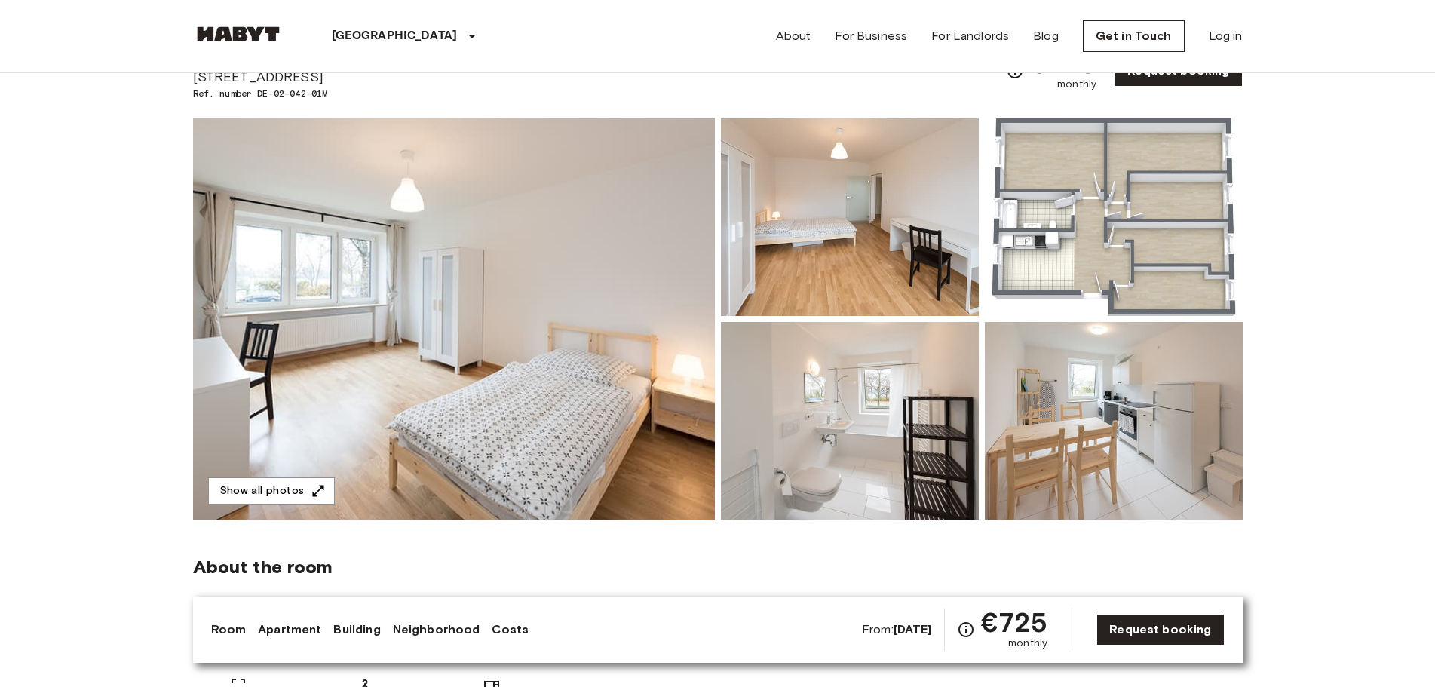
click at [578, 237] on img at bounding box center [454, 318] width 522 height 401
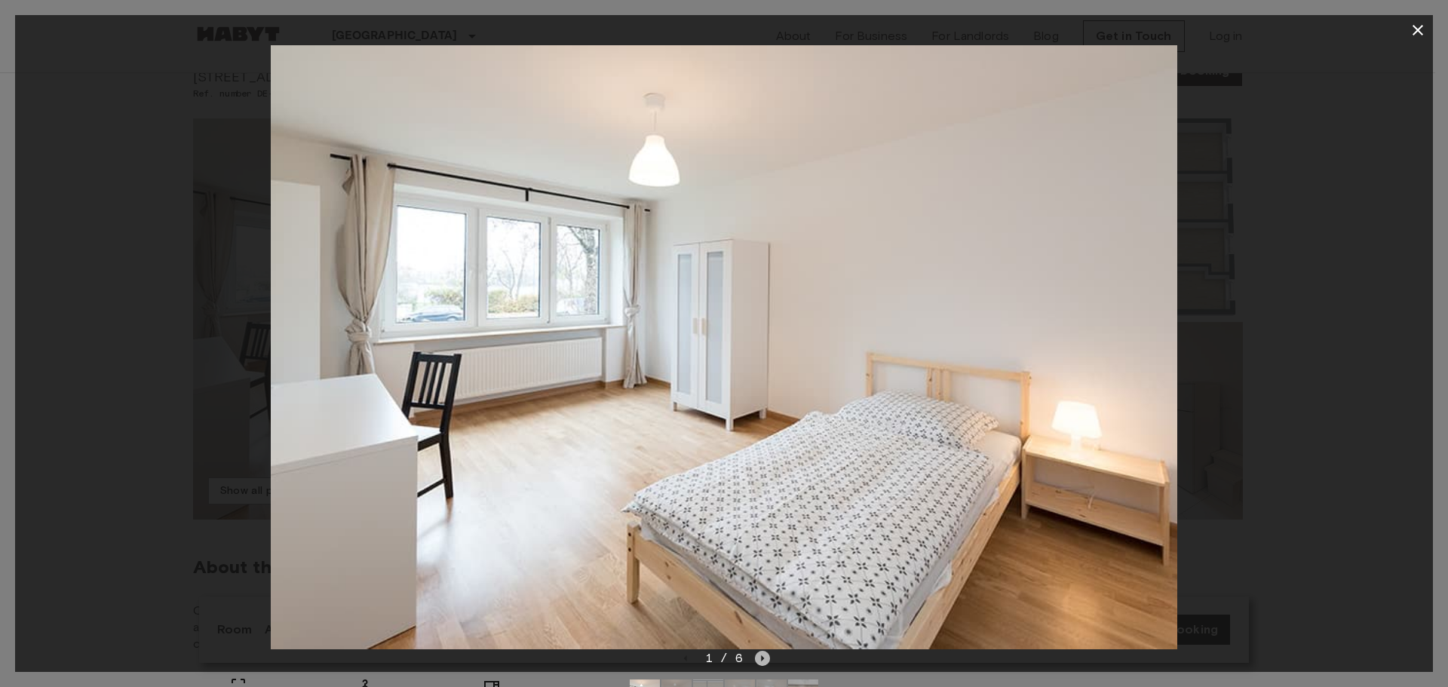
click at [763, 655] on icon "Next image" at bounding box center [762, 658] width 15 height 15
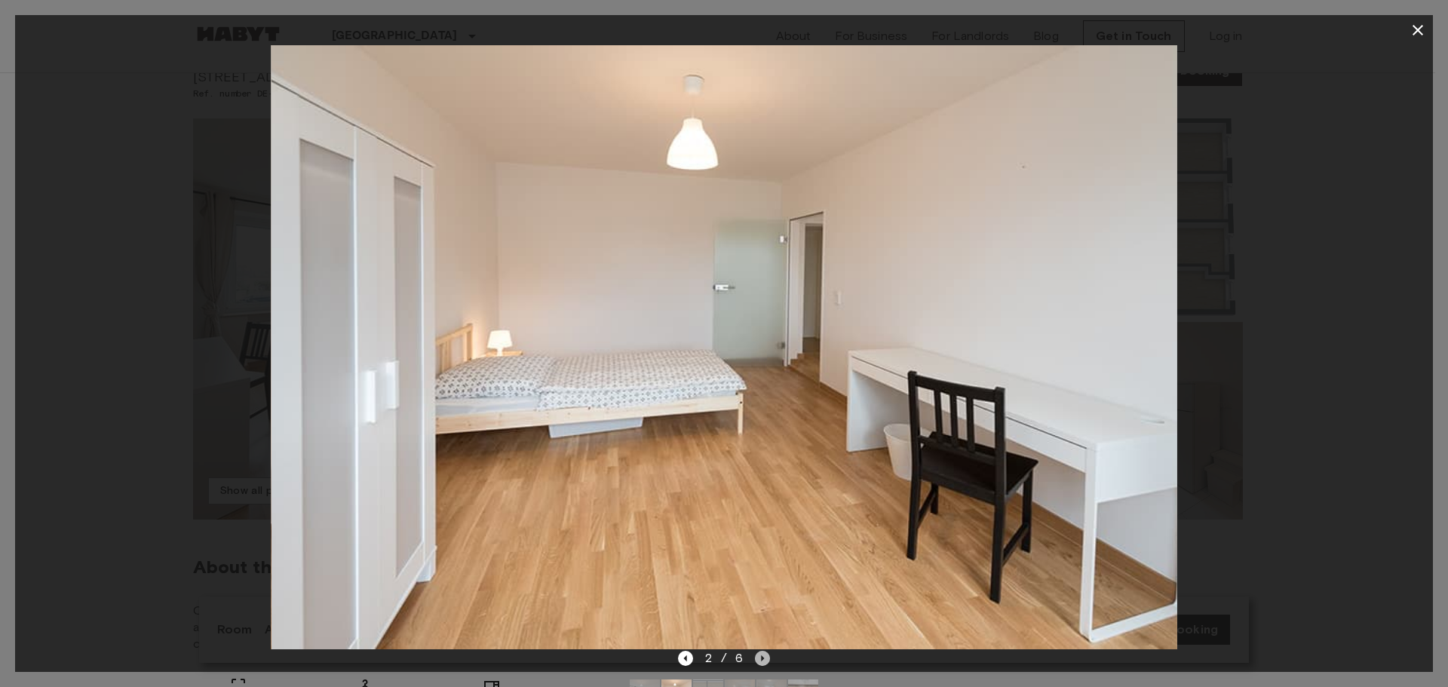
click at [763, 655] on icon "Next image" at bounding box center [762, 658] width 15 height 15
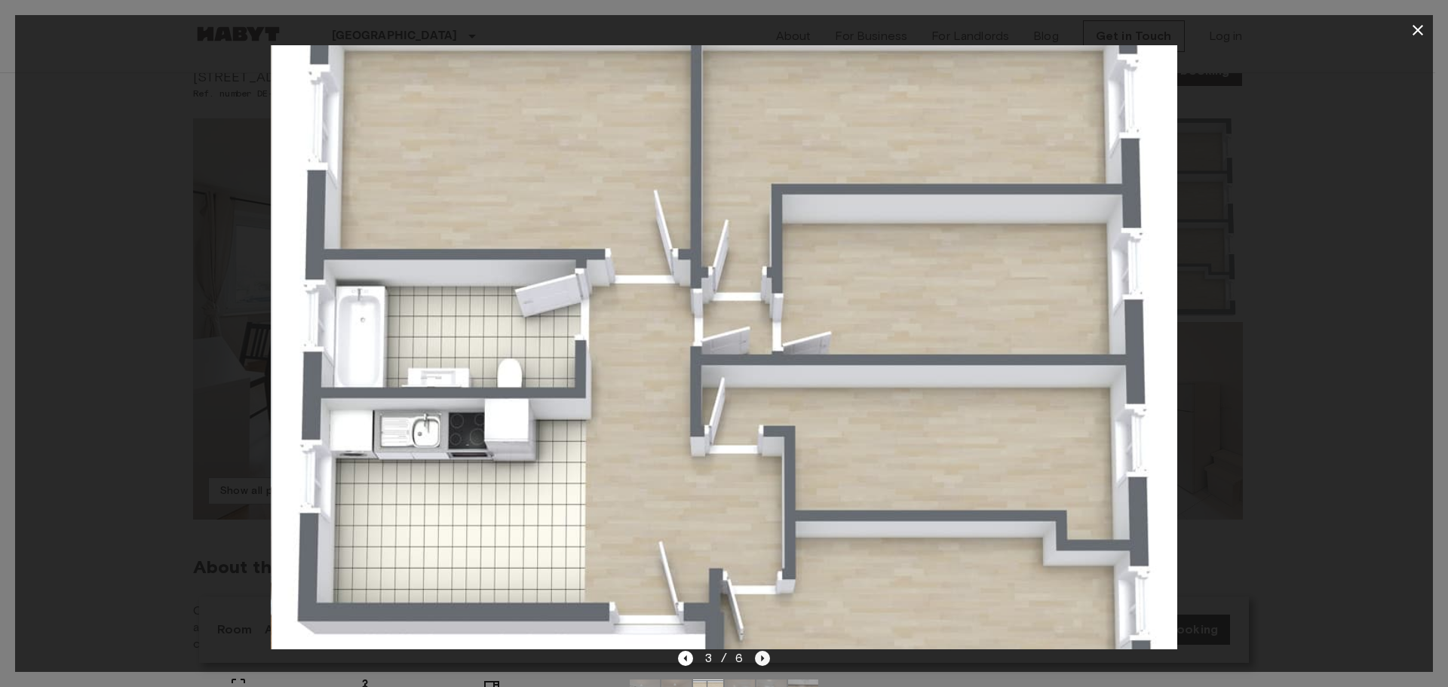
click at [763, 655] on icon "Next image" at bounding box center [762, 658] width 15 height 15
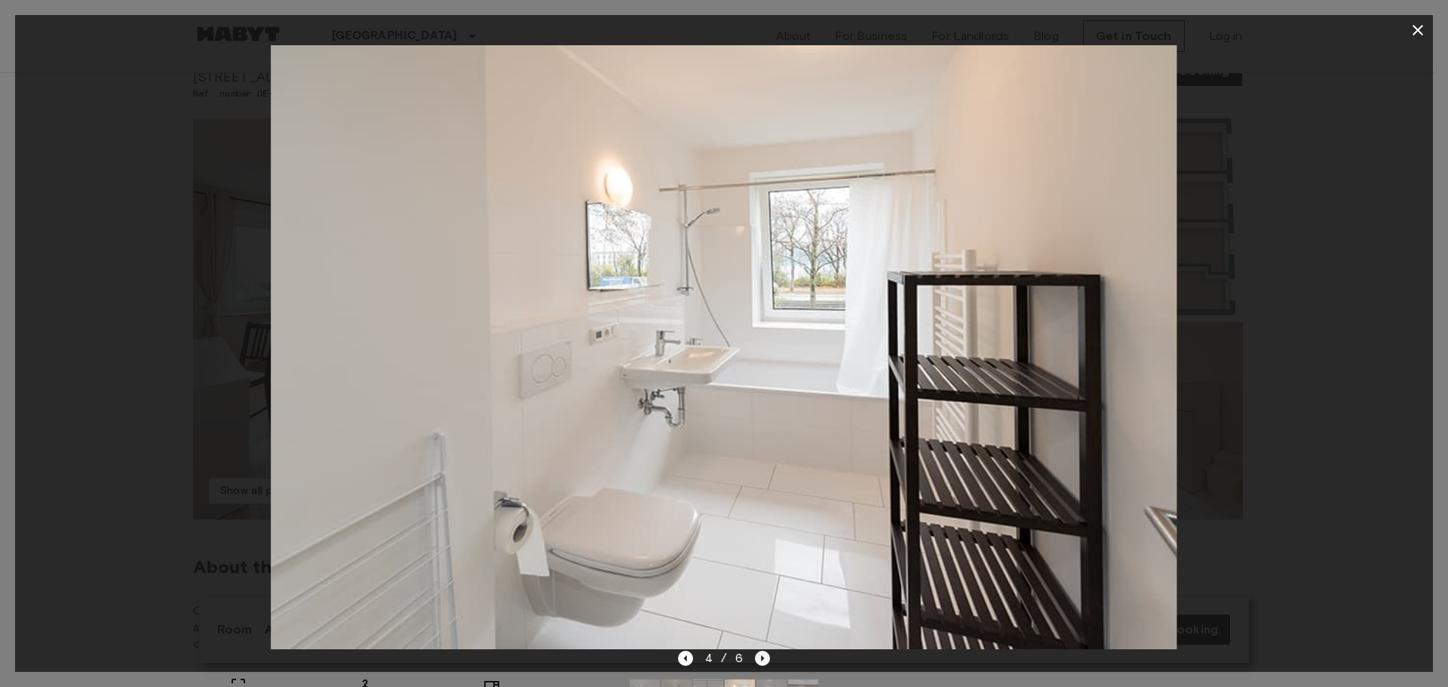
click at [763, 655] on icon "Next image" at bounding box center [762, 658] width 15 height 15
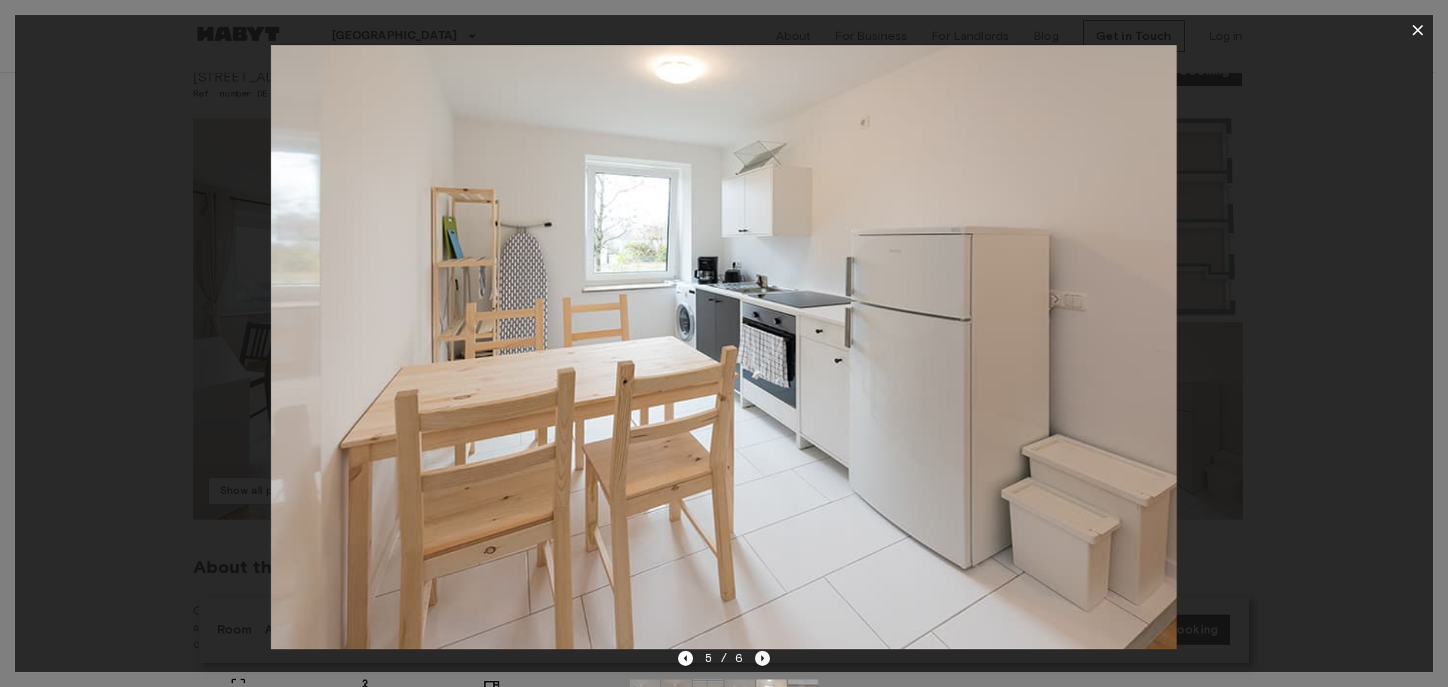
click at [763, 655] on icon "Next image" at bounding box center [762, 658] width 15 height 15
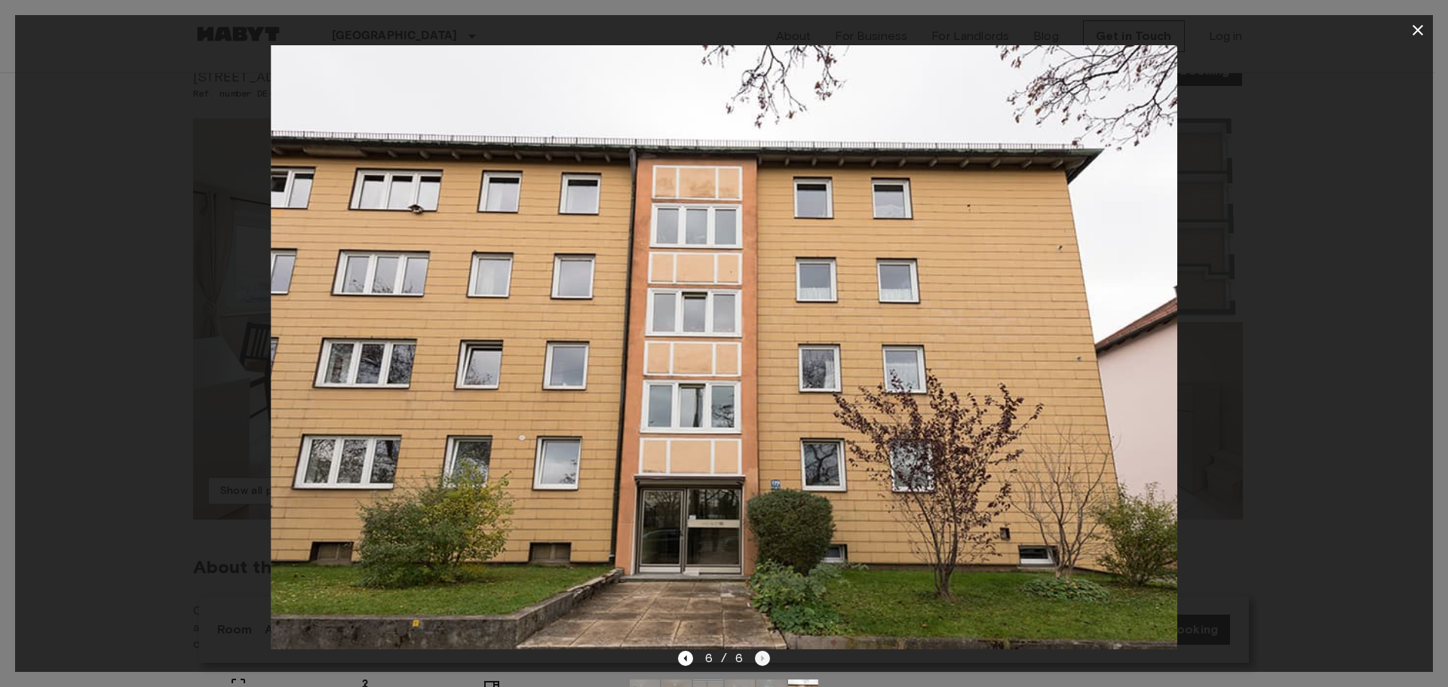
click at [763, 655] on div "6 / 6" at bounding box center [724, 658] width 93 height 18
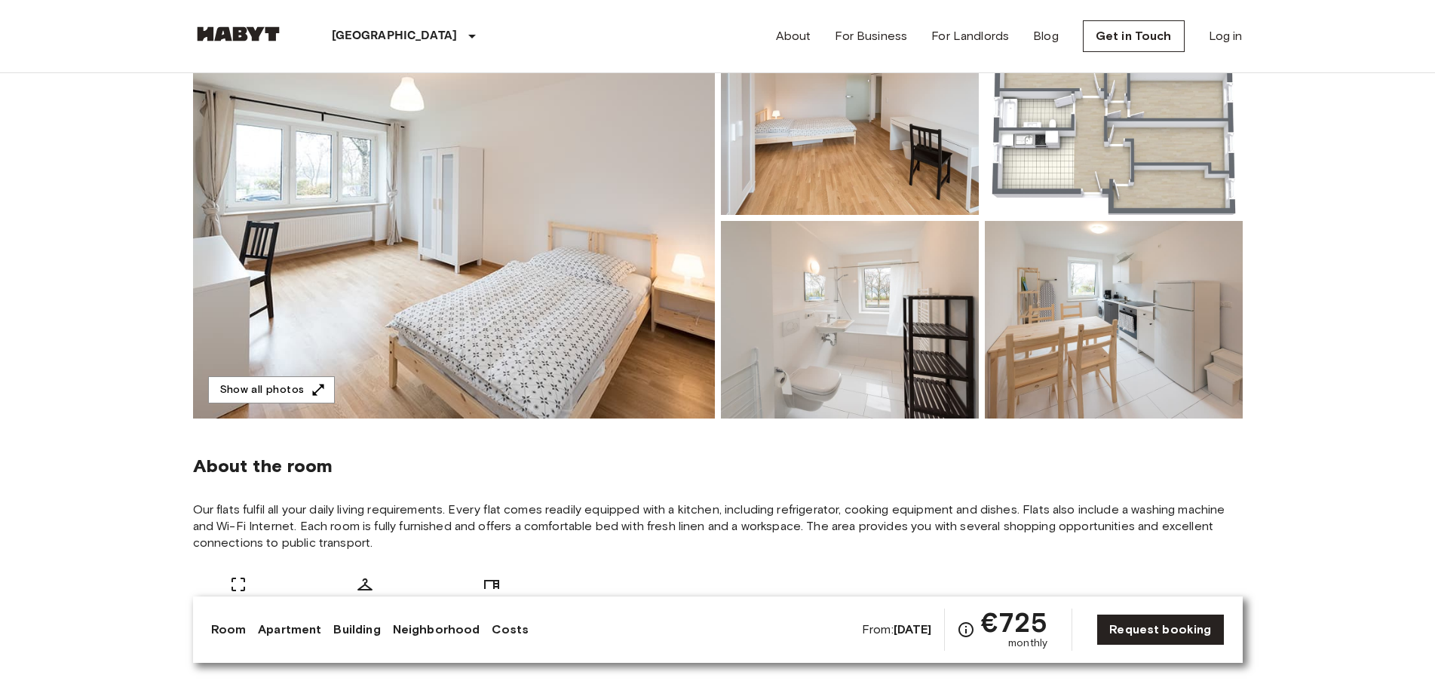
scroll to position [0, 0]
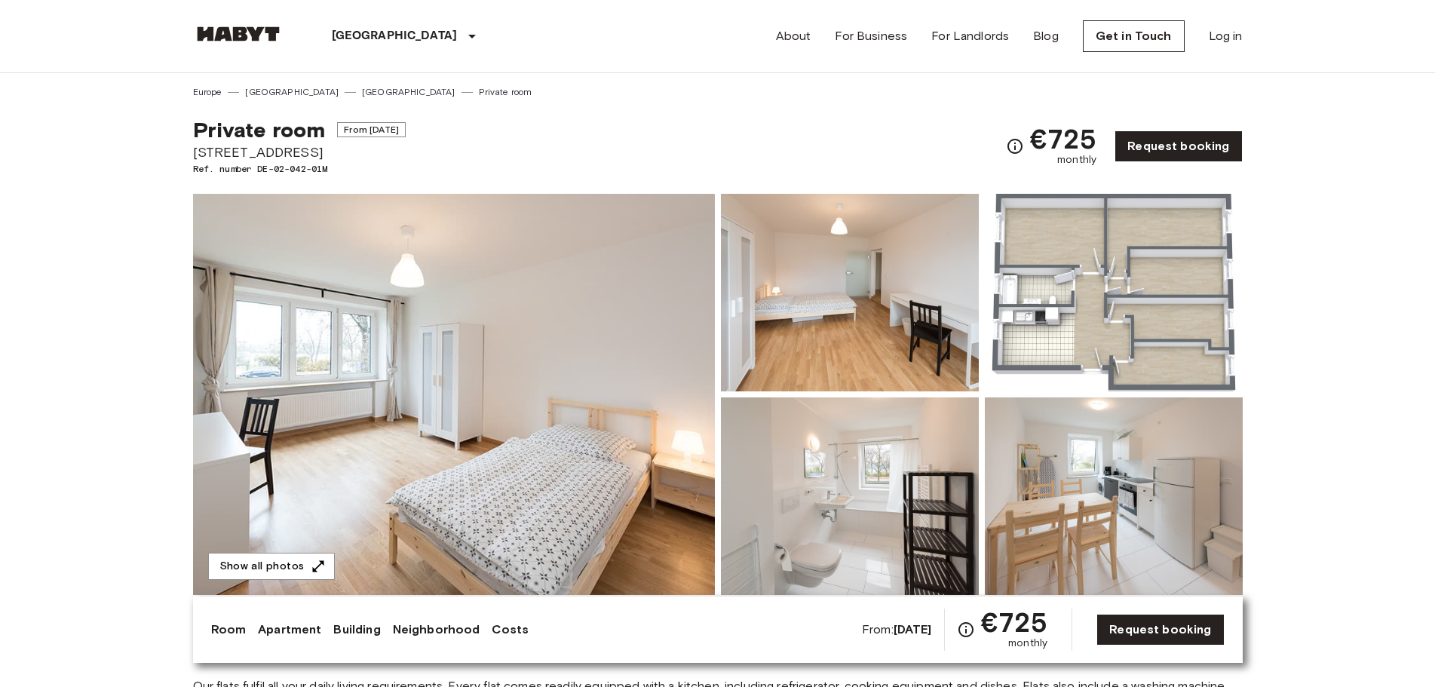
drag, startPoint x: 195, startPoint y: 149, endPoint x: 329, endPoint y: 148, distance: 133.5
click at [329, 148] on span "[STREET_ADDRESS]" at bounding box center [299, 153] width 213 height 20
copy span "[STREET_ADDRESS]"
